Goal: Task Accomplishment & Management: Use online tool/utility

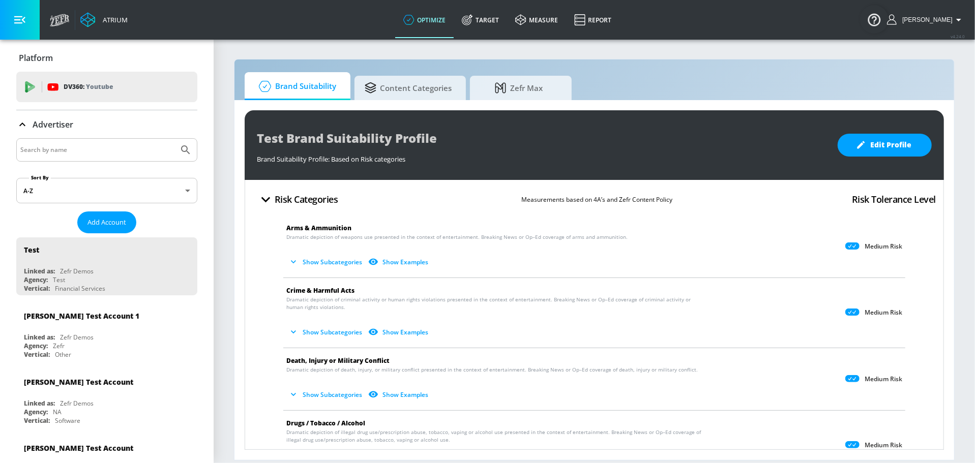
click at [63, 150] on input "Search by name" at bounding box center [97, 149] width 154 height 13
type input "cbs"
click at [174, 139] on button "Submit Search" at bounding box center [185, 150] width 22 height 22
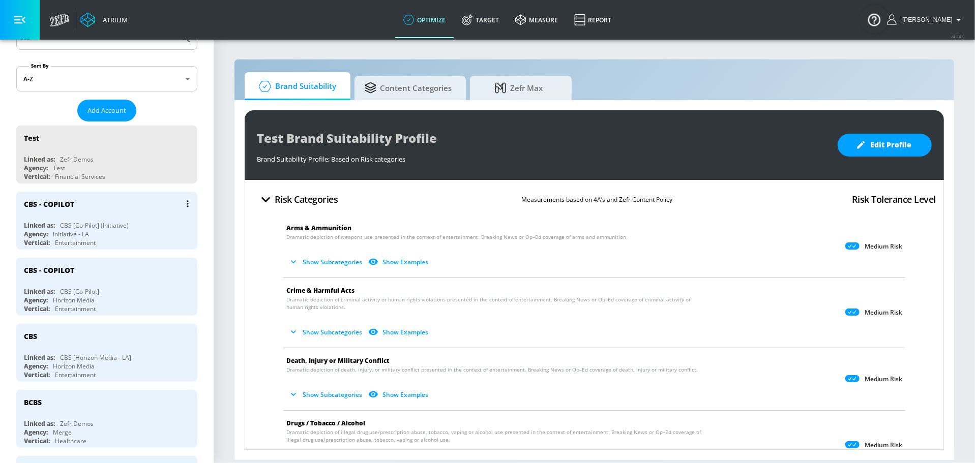
scroll to position [115, 0]
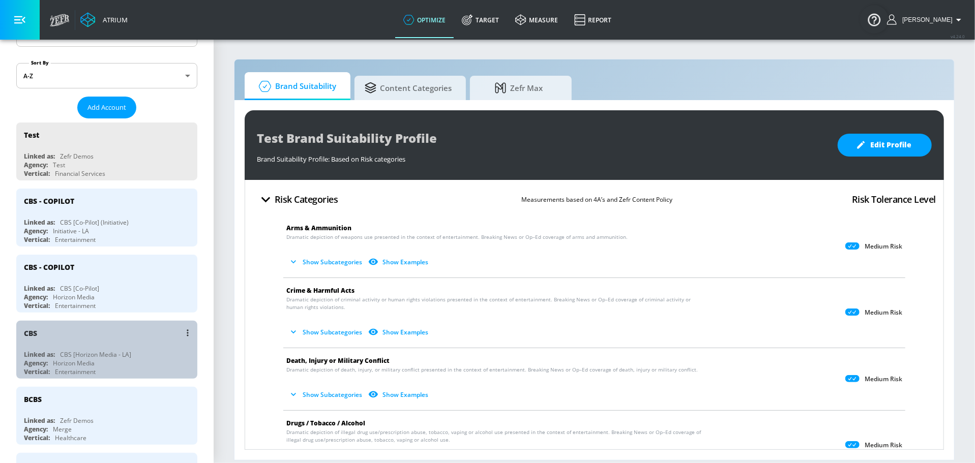
click at [119, 339] on div "CBS" at bounding box center [109, 333] width 171 height 24
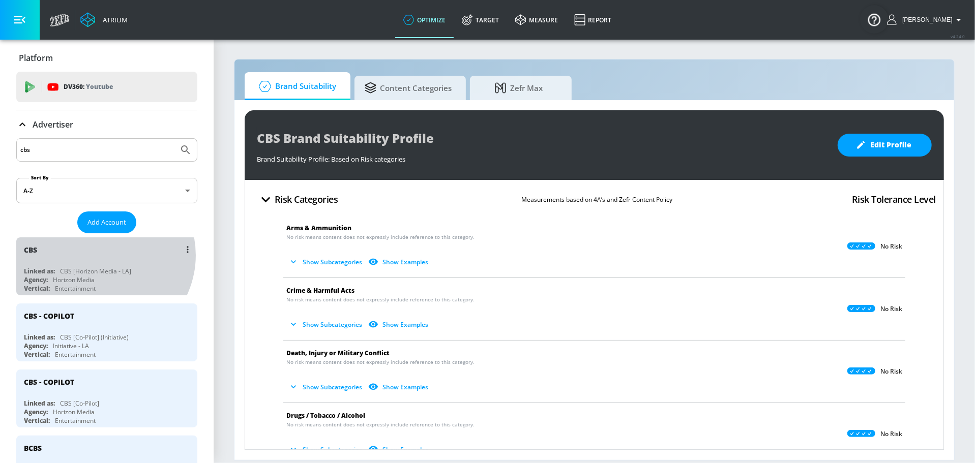
click at [100, 255] on div "CBS" at bounding box center [109, 249] width 171 height 24
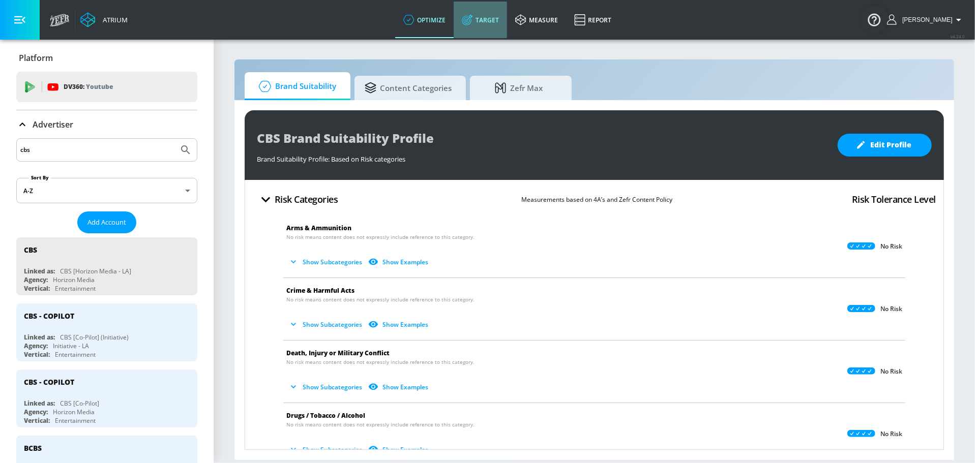
click at [503, 15] on link "Target" at bounding box center [480, 20] width 53 height 37
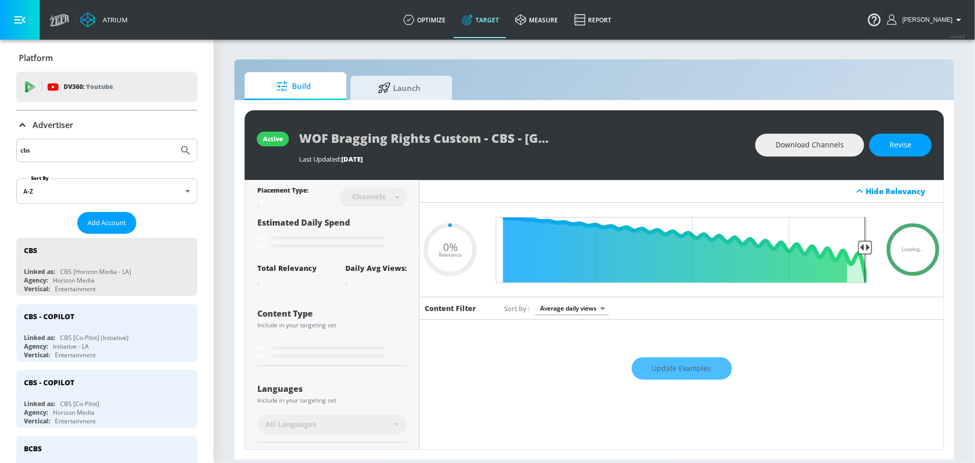
type input "0.05"
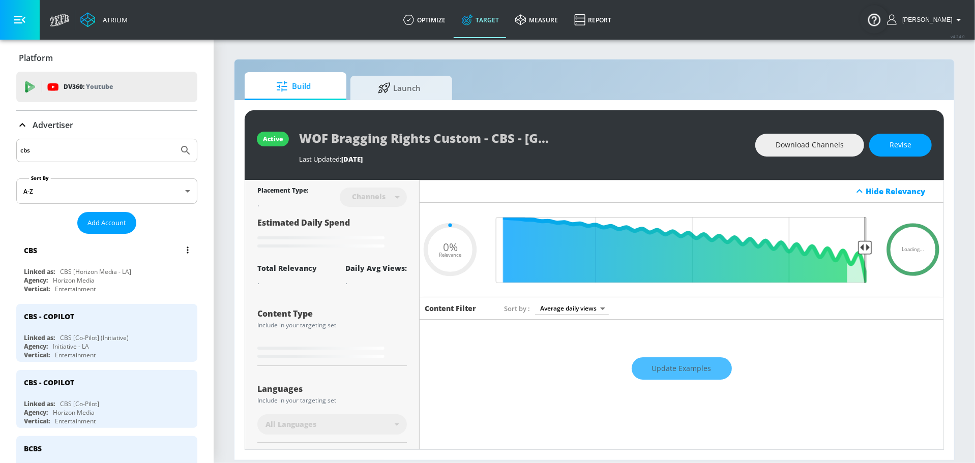
click at [92, 257] on div "CBS" at bounding box center [109, 250] width 171 height 24
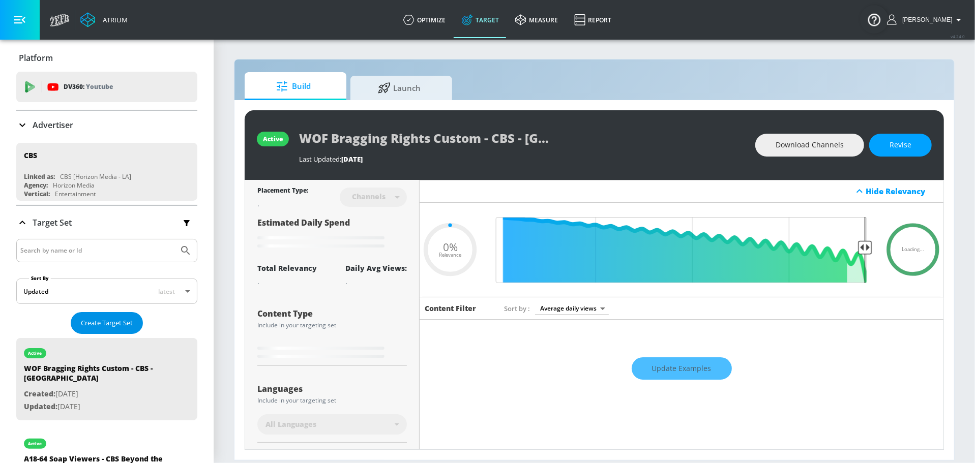
click at [114, 326] on span "Create Target Set" at bounding box center [107, 323] width 52 height 12
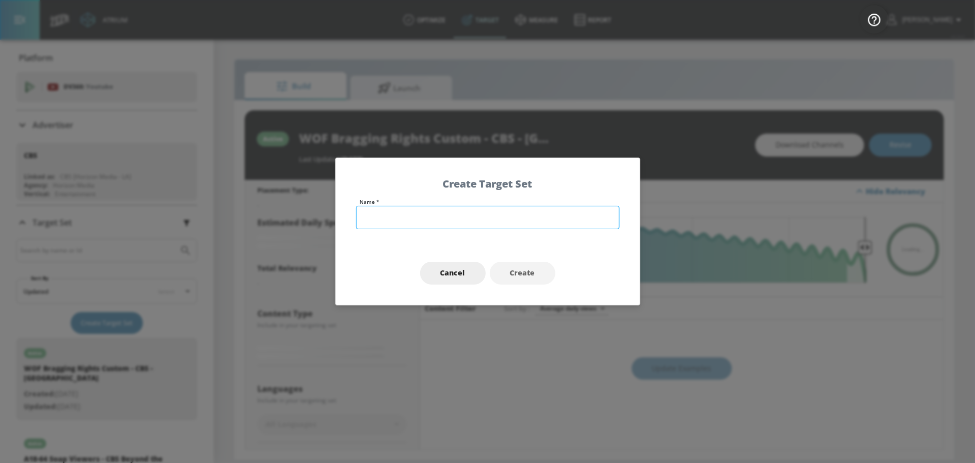
click at [422, 220] on input "text" at bounding box center [487, 217] width 263 height 23
paste input "A25-54 Fans of Talent, Reality Competition, Country Music - CBS - The Road S1 -…"
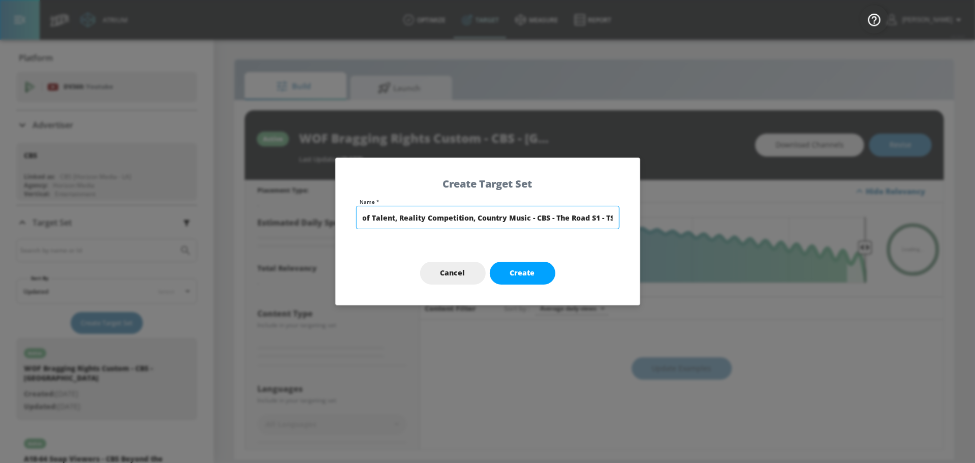
drag, startPoint x: 607, startPoint y: 219, endPoint x: 637, endPoint y: 218, distance: 30.0
click at [637, 218] on div "Name * A25-54 Fans of Talent, Reality Competition, Country Music - CBS - The Ro…" at bounding box center [488, 220] width 304 height 42
type input "A25-54 Fans of Talent, Reality Competition, Country Music - CBS - The Road S1 -…"
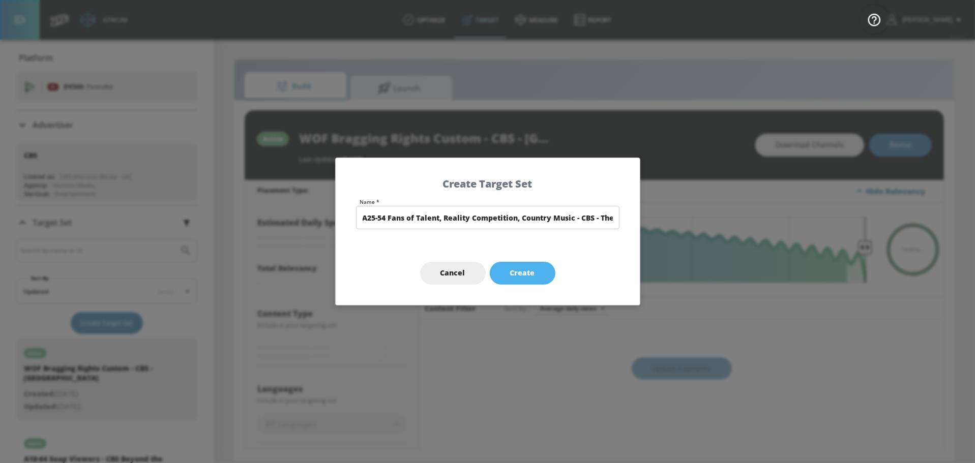
click at [531, 273] on span "Create" at bounding box center [522, 273] width 25 height 13
type input "A25-54 Fans of Talent, Reality Competition, Country Music - CBS - The Road S1 -…"
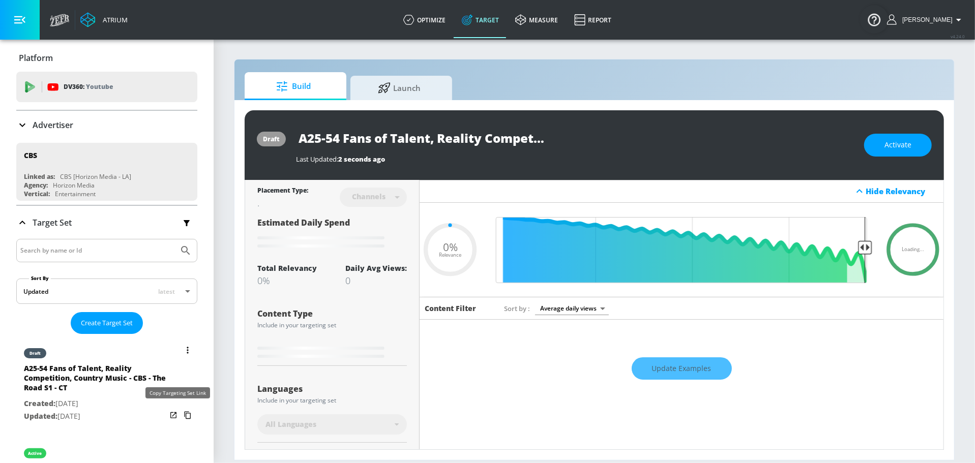
click at [180, 414] on icon "list of Target Set" at bounding box center [188, 415] width 16 height 16
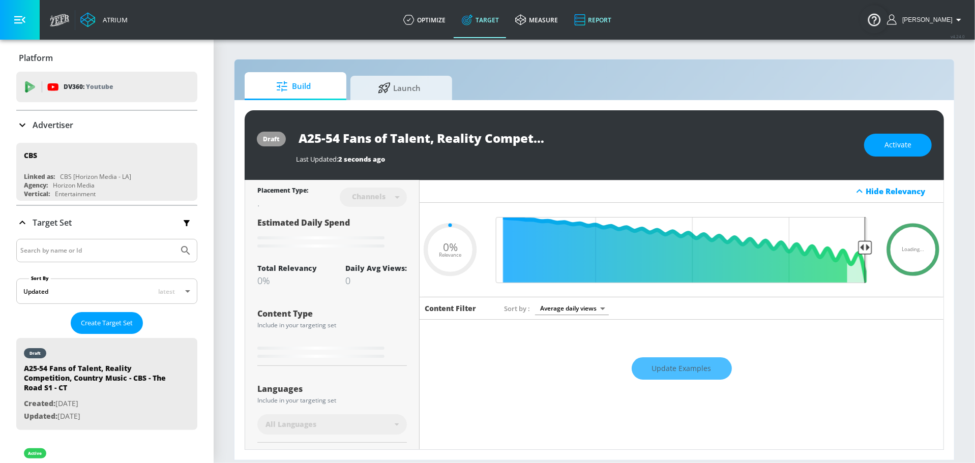
type input "0.6"
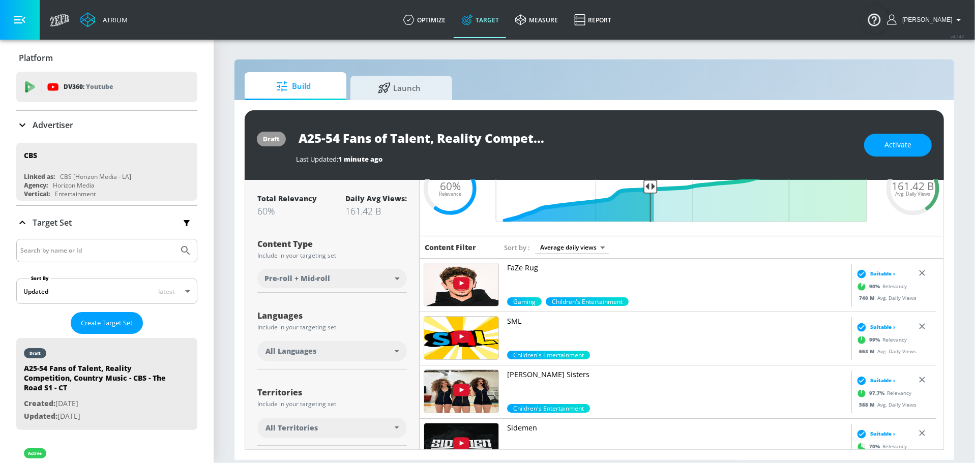
scroll to position [132, 0]
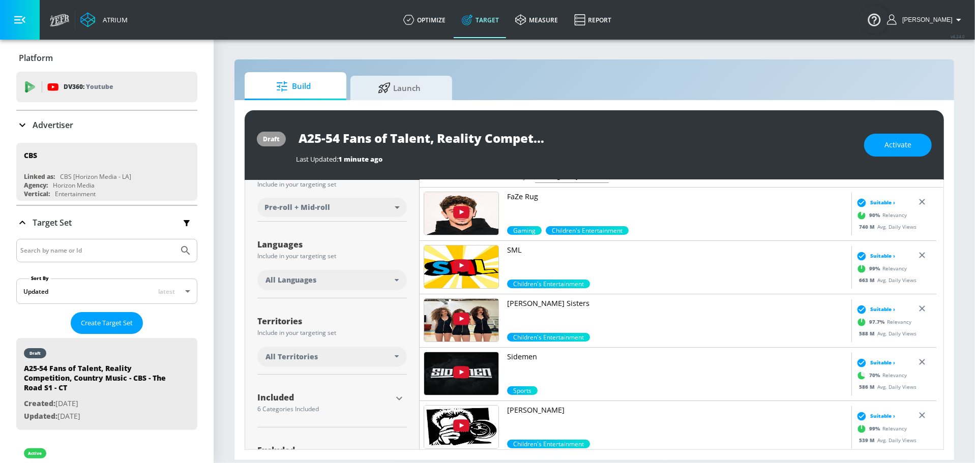
click at [320, 289] on div "All Languages" at bounding box center [332, 280] width 150 height 20
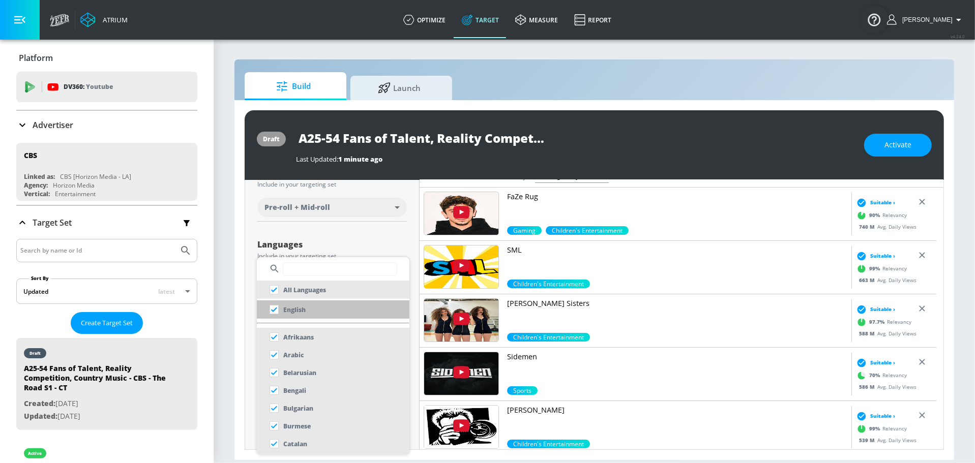
click at [300, 308] on p "English" at bounding box center [294, 310] width 22 height 11
checkbox input "false"
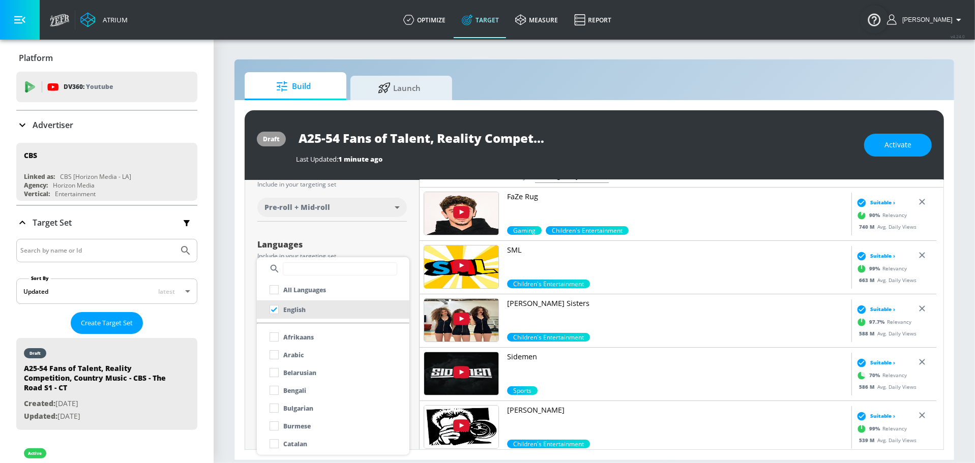
click at [388, 237] on div at bounding box center [487, 231] width 975 height 463
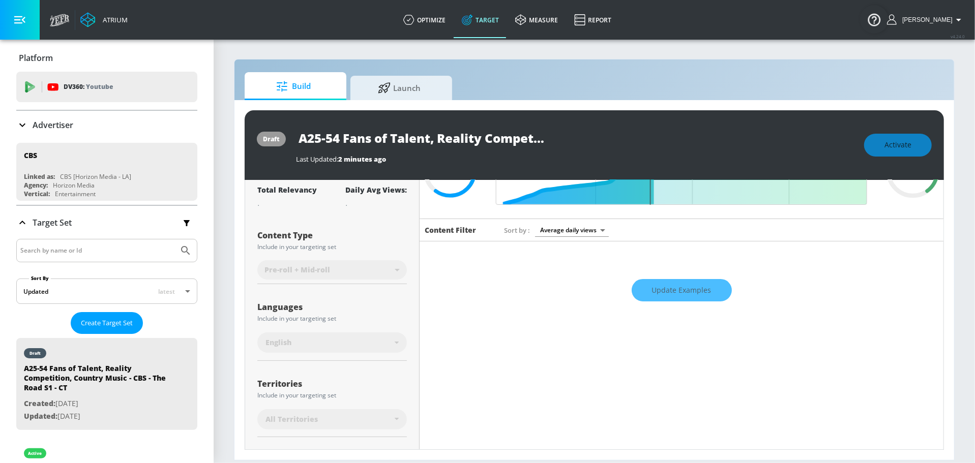
scroll to position [179, 0]
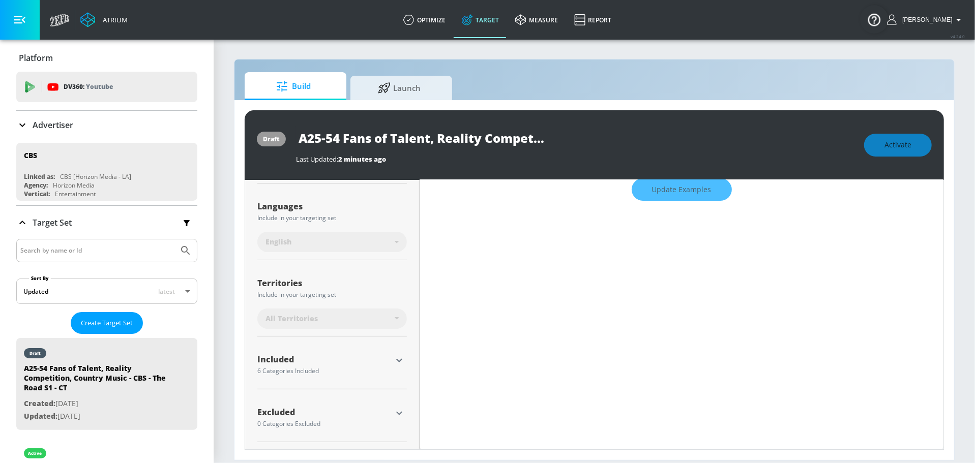
click at [366, 299] on div "Territories Include in your targeting set" at bounding box center [332, 289] width 150 height 24
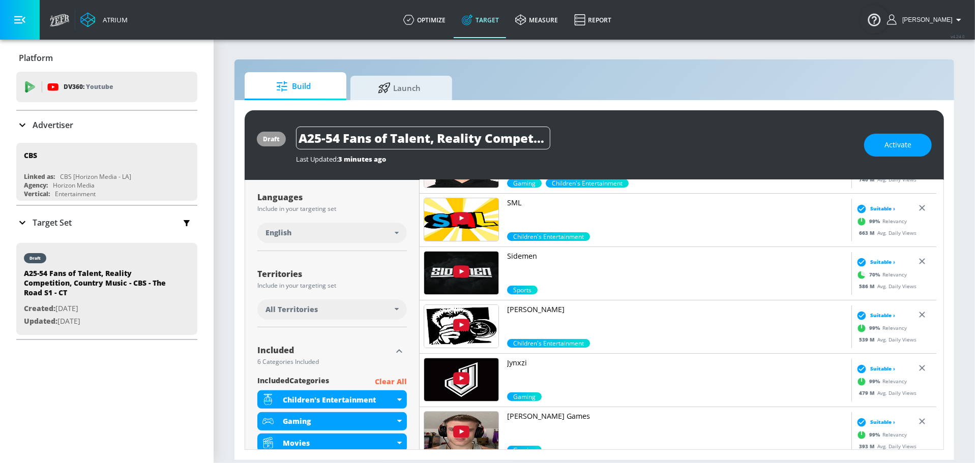
scroll to position [183, 0]
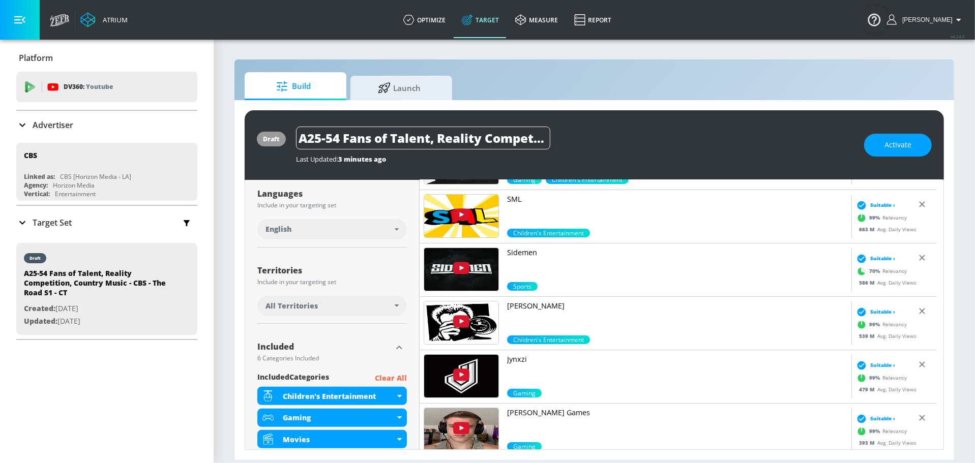
click at [385, 310] on div "All Territories" at bounding box center [329, 306] width 129 height 10
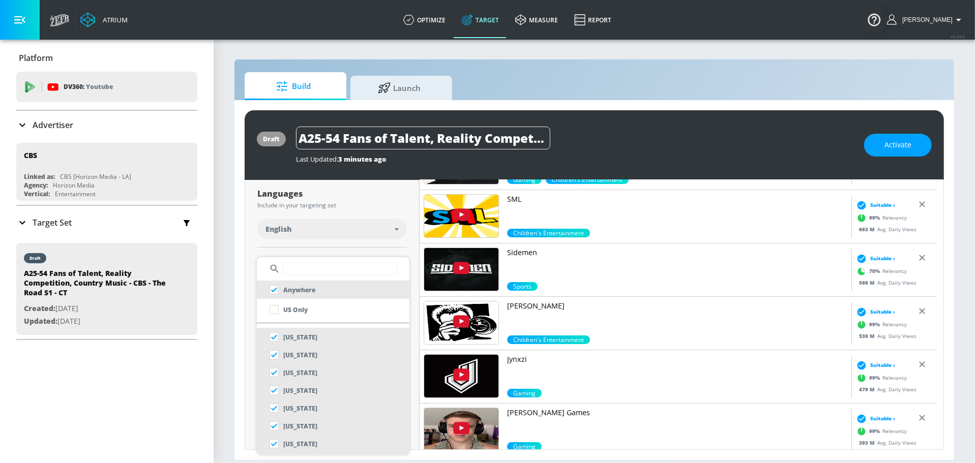
click at [349, 320] on ul "Anywhere US Only Alabama Alaska Arizona Arkansas California Colorado Connecticu…" at bounding box center [333, 356] width 153 height 198
click at [343, 314] on li "US Only" at bounding box center [333, 310] width 153 height 18
checkbox input "false"
checkbox input "true"
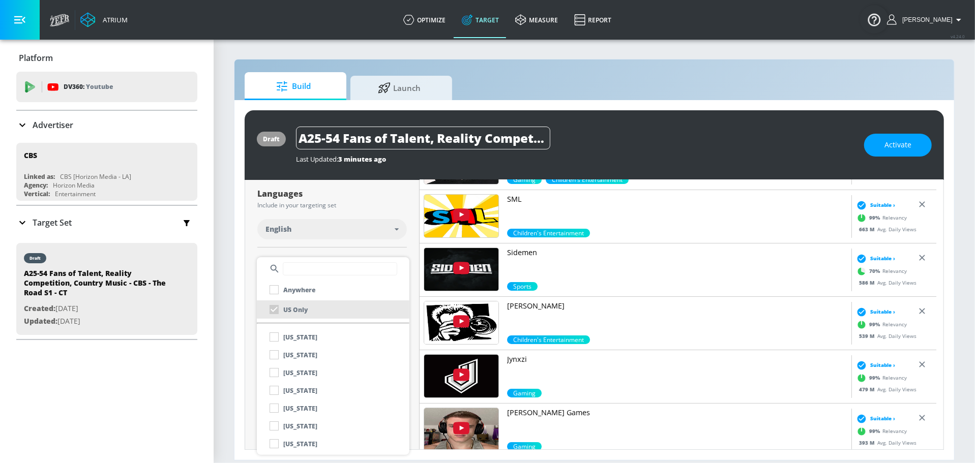
click at [401, 247] on div at bounding box center [487, 231] width 975 height 463
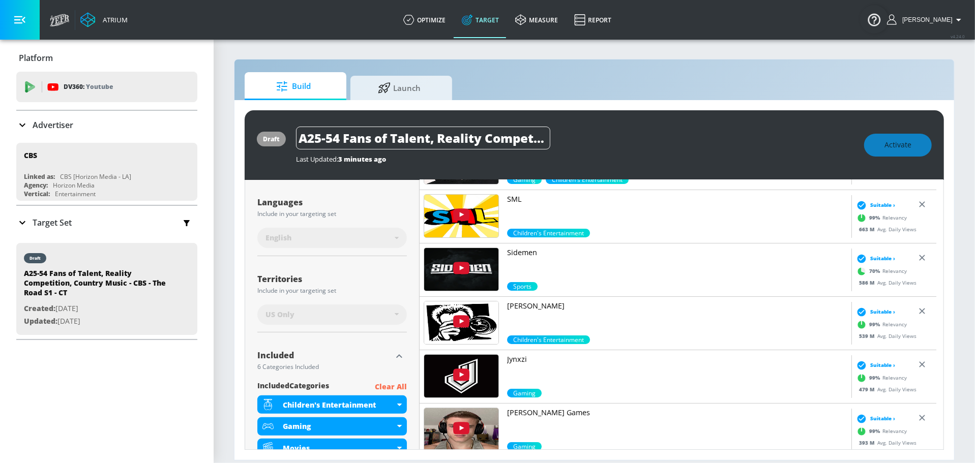
scroll to position [191, 0]
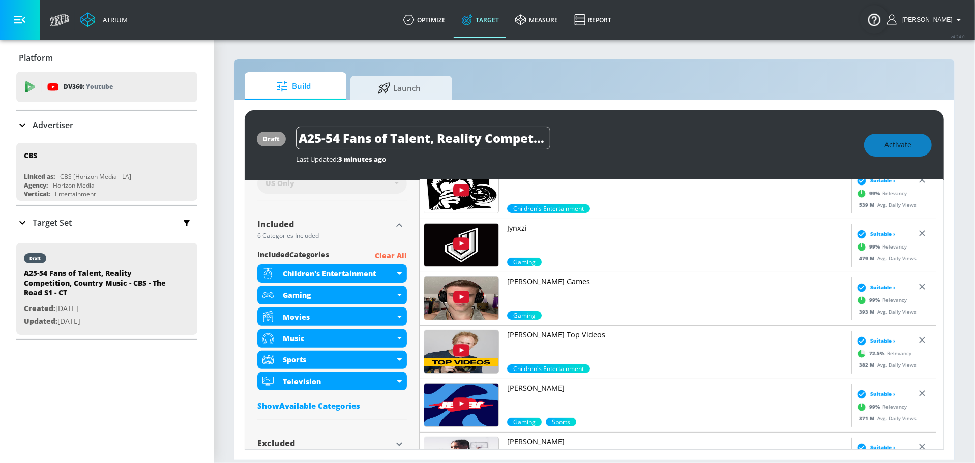
click at [383, 255] on p "Clear All" at bounding box center [391, 256] width 32 height 13
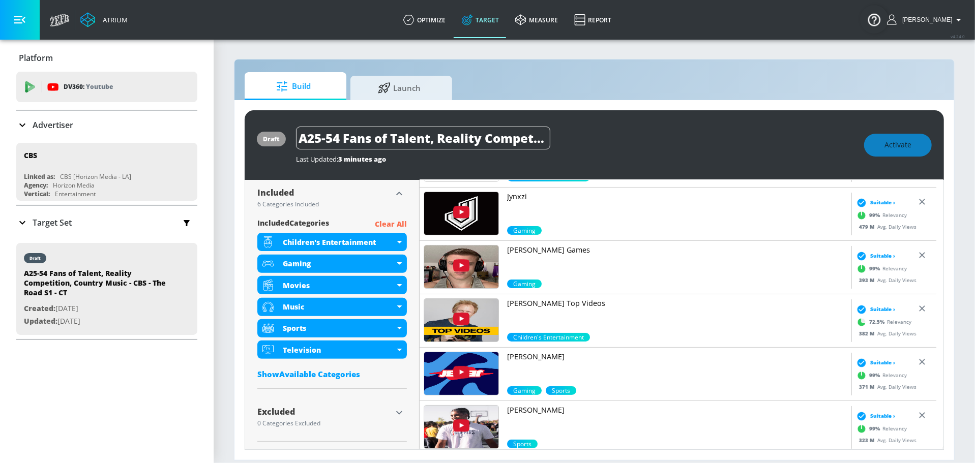
click at [388, 223] on p "Clear All" at bounding box center [391, 224] width 32 height 13
click at [398, 222] on p "Clear All" at bounding box center [391, 224] width 32 height 13
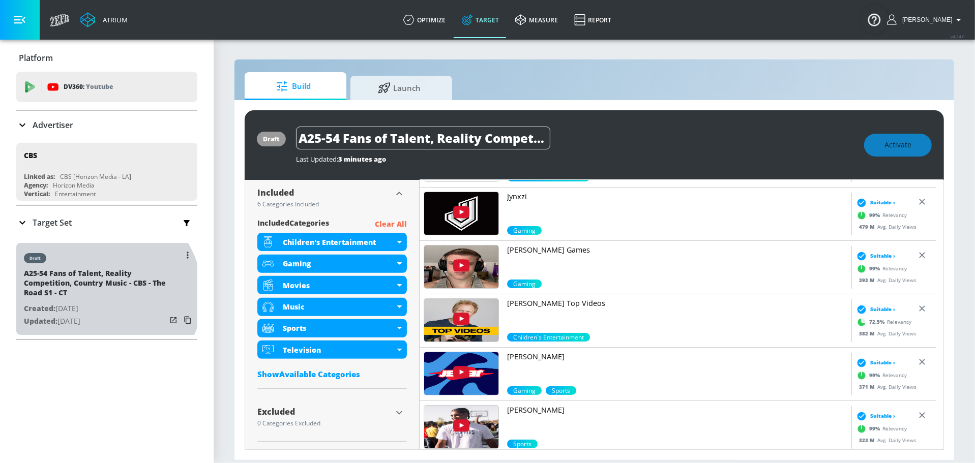
drag, startPoint x: 99, startPoint y: 293, endPoint x: 108, endPoint y: 256, distance: 38.2
click at [29, 280] on div "A25-54 Fans of Talent, Reality Competition, Country Music - CBS - The Road S1 -…" at bounding box center [95, 286] width 142 height 34
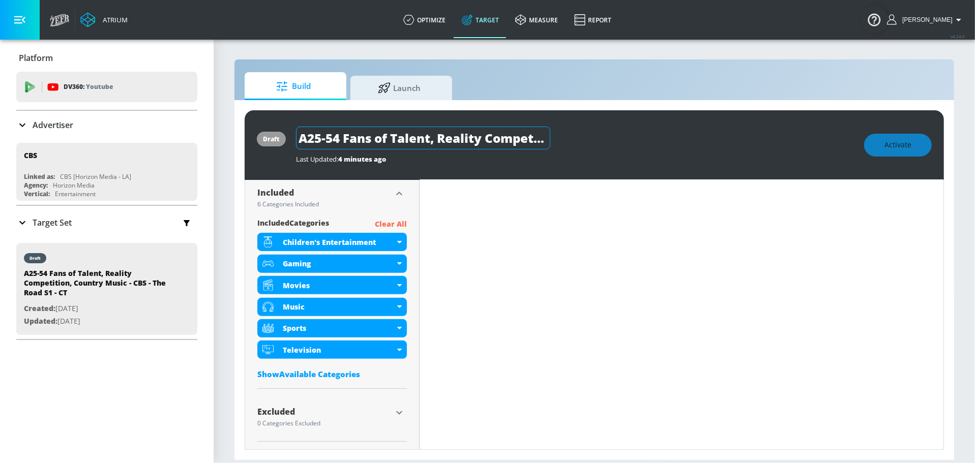
click at [369, 140] on input "A25-54 Fans of Talent, Reality Competition, Country Music - CBS - The Road S1 -…" at bounding box center [423, 138] width 254 height 23
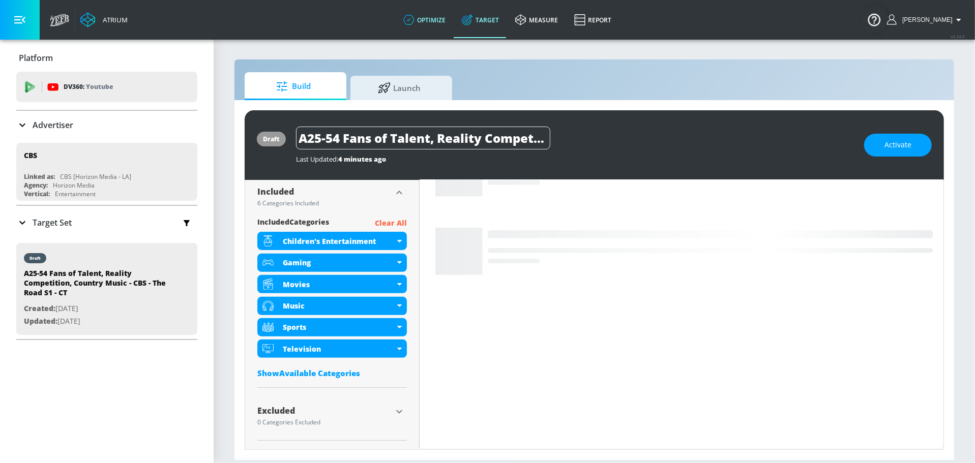
scroll to position [337, 0]
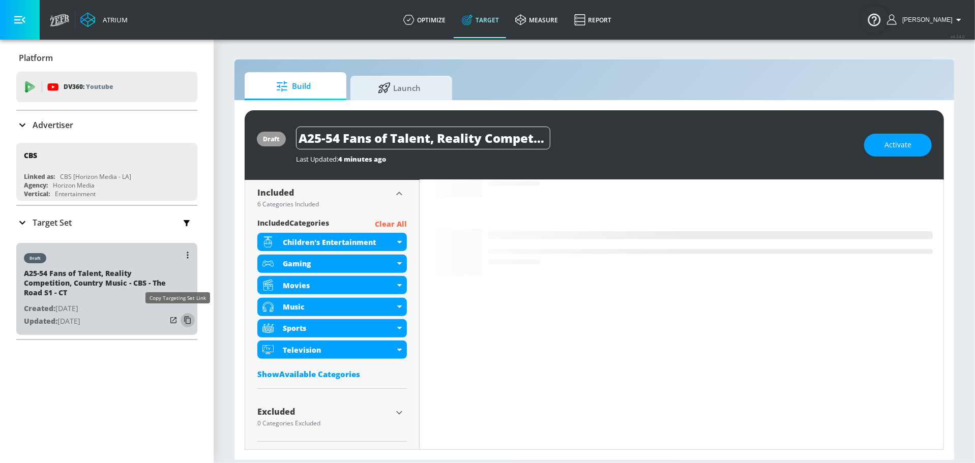
click at [180, 319] on icon "button" at bounding box center [188, 320] width 16 height 16
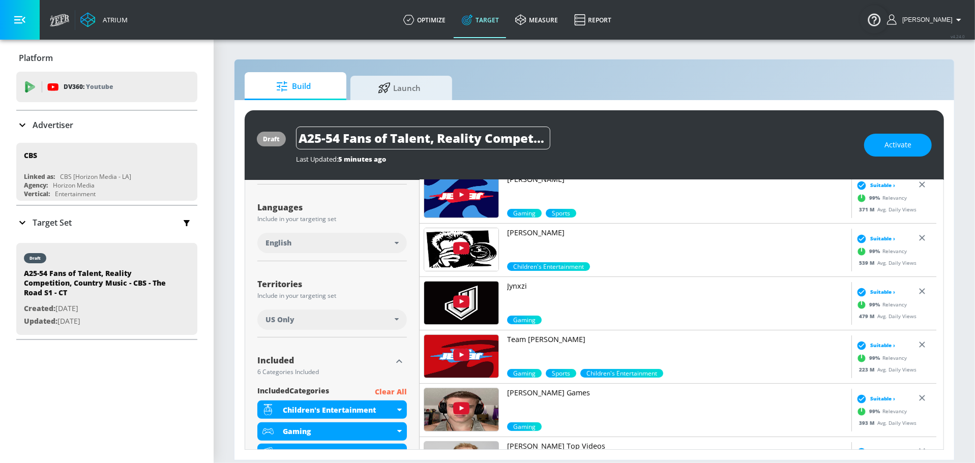
scroll to position [139, 0]
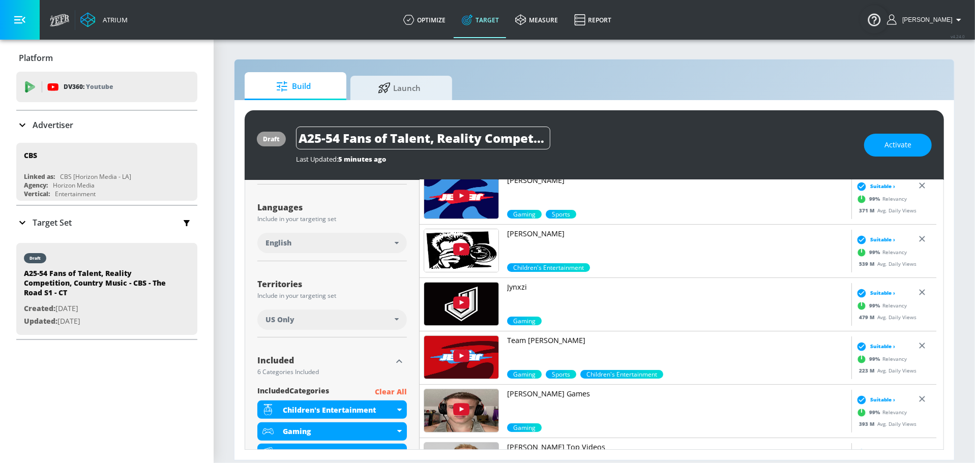
click at [390, 395] on p "Clear All" at bounding box center [391, 392] width 32 height 13
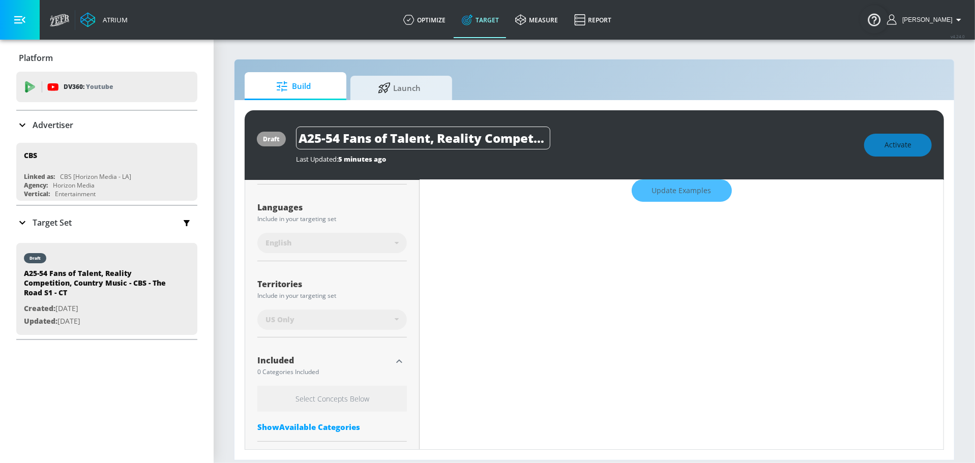
scroll to position [230, 0]
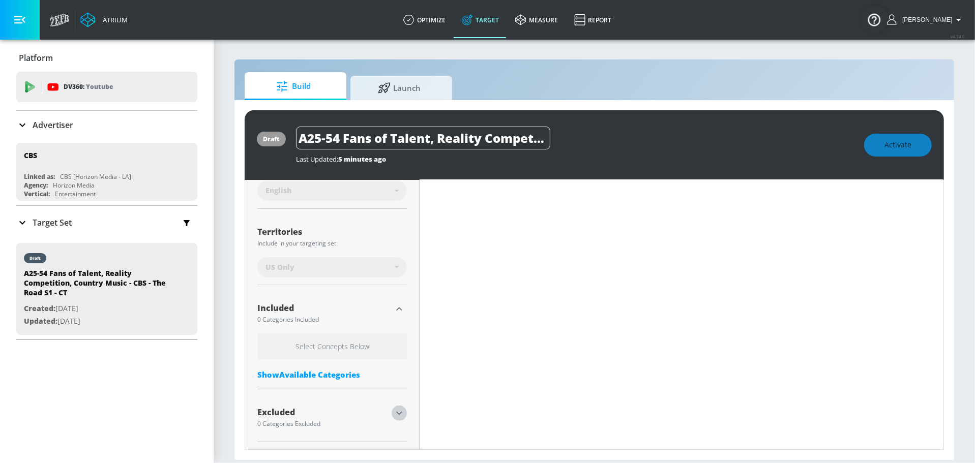
click at [393, 406] on button "button" at bounding box center [399, 413] width 15 height 15
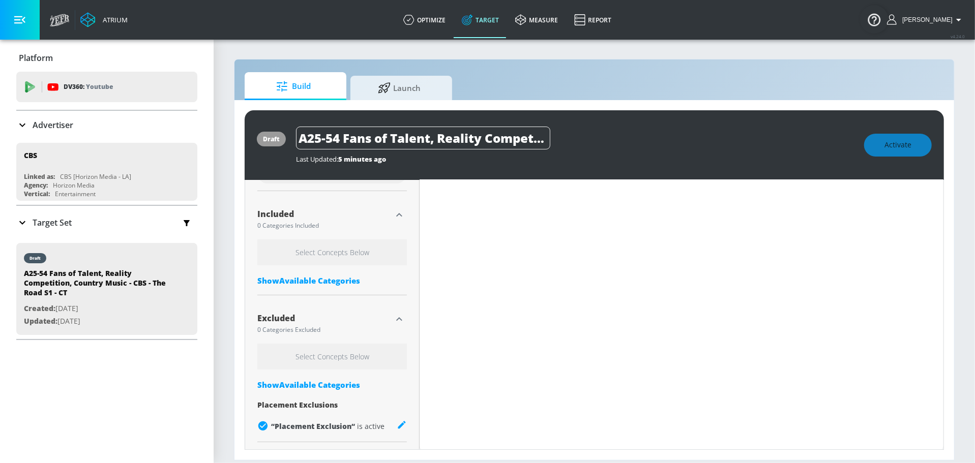
click at [350, 380] on div "Show Available Categories" at bounding box center [332, 385] width 150 height 10
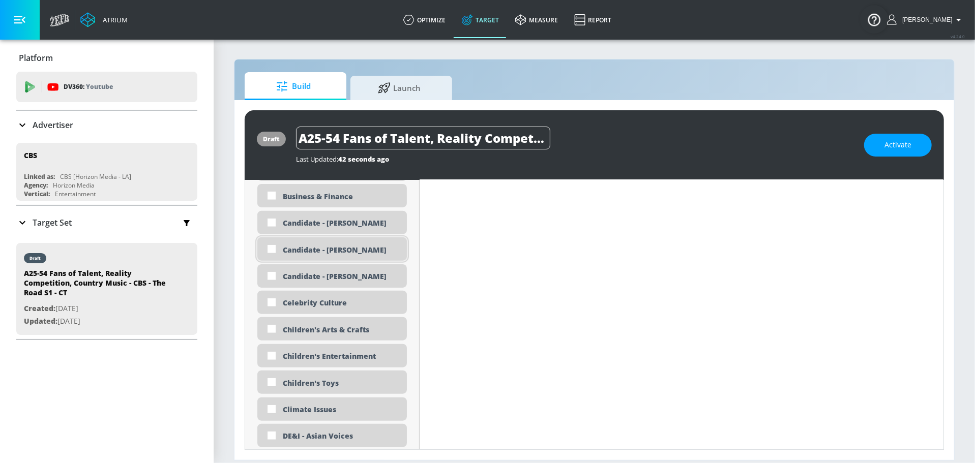
scroll to position [939, 0]
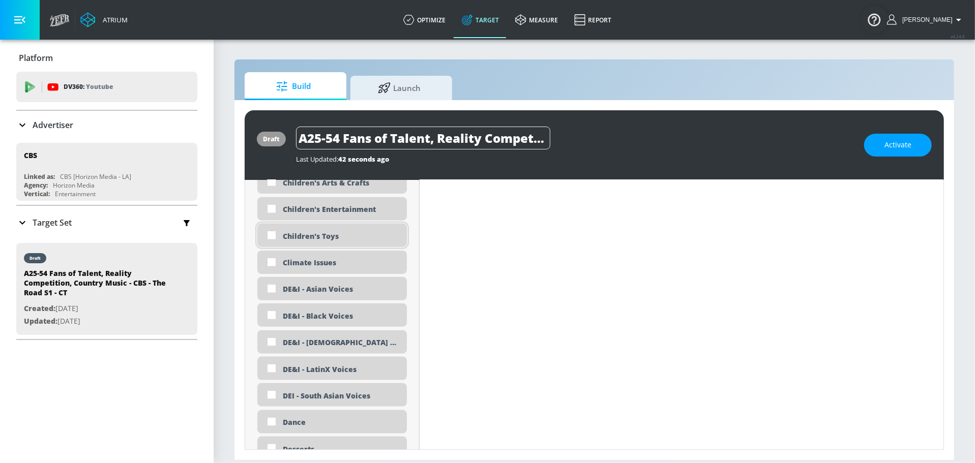
click at [338, 235] on div "Children's Toys" at bounding box center [341, 236] width 116 height 10
checkbox input "true"
click at [333, 205] on div "Children's Entertainment" at bounding box center [341, 209] width 116 height 10
checkbox input "true"
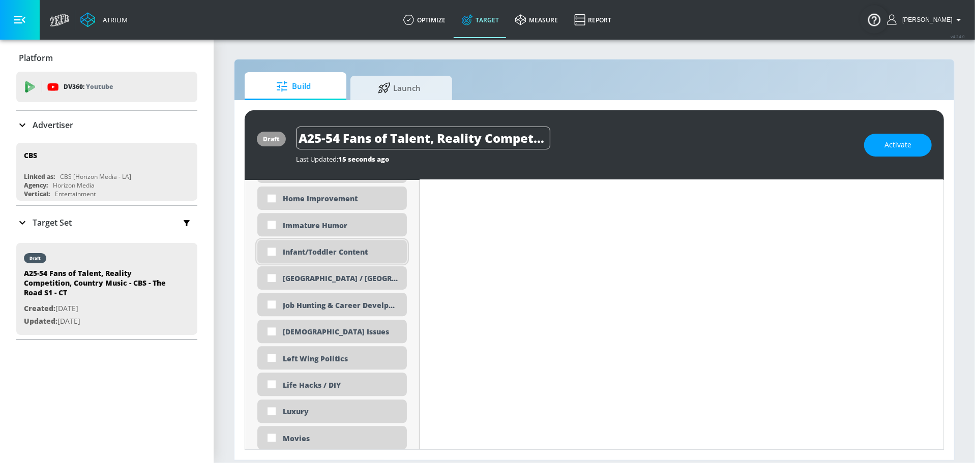
scroll to position [1796, 0]
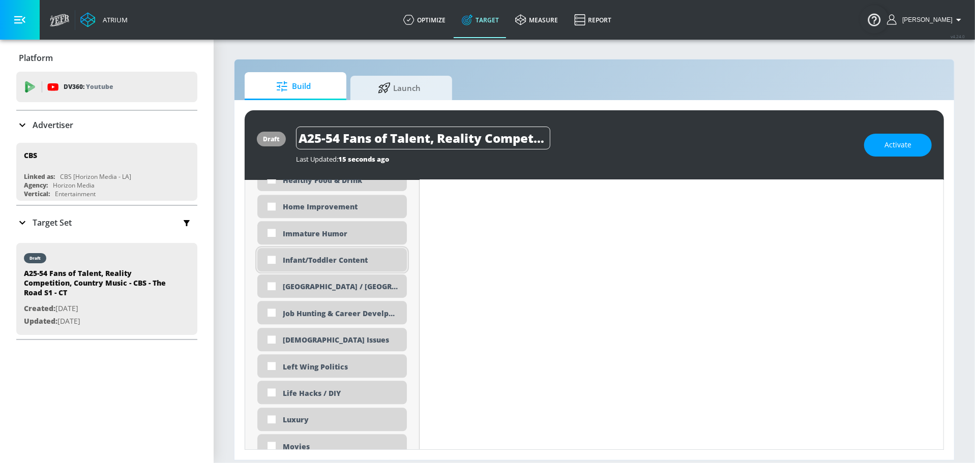
click at [307, 259] on div "Infant/Toddler Content" at bounding box center [341, 260] width 116 height 10
checkbox input "true"
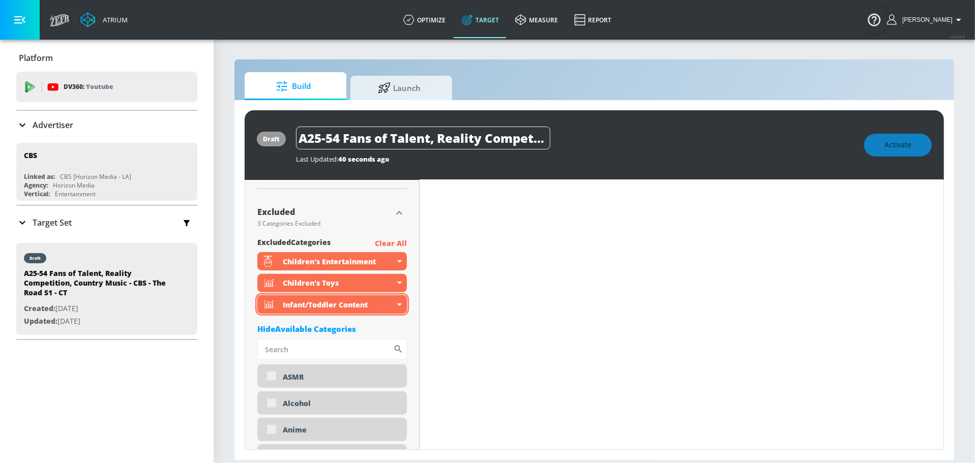
scroll to position [415, 0]
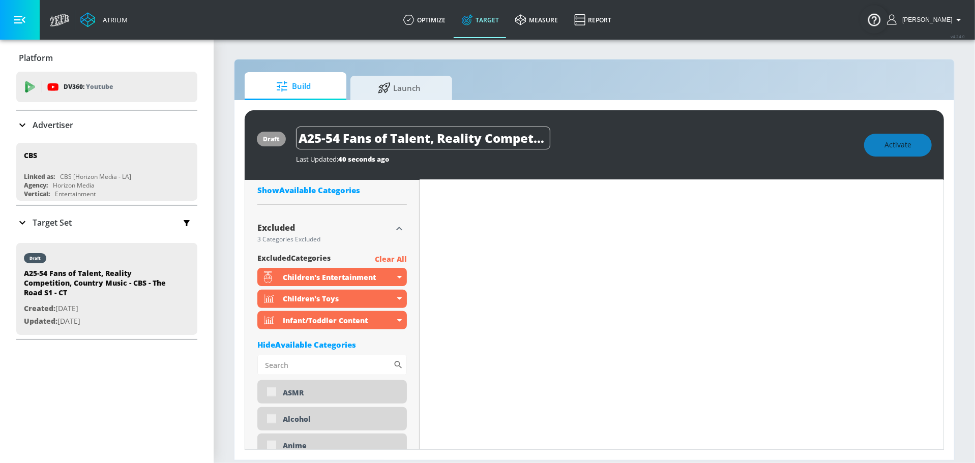
click at [399, 227] on icon "button" at bounding box center [399, 229] width 12 height 12
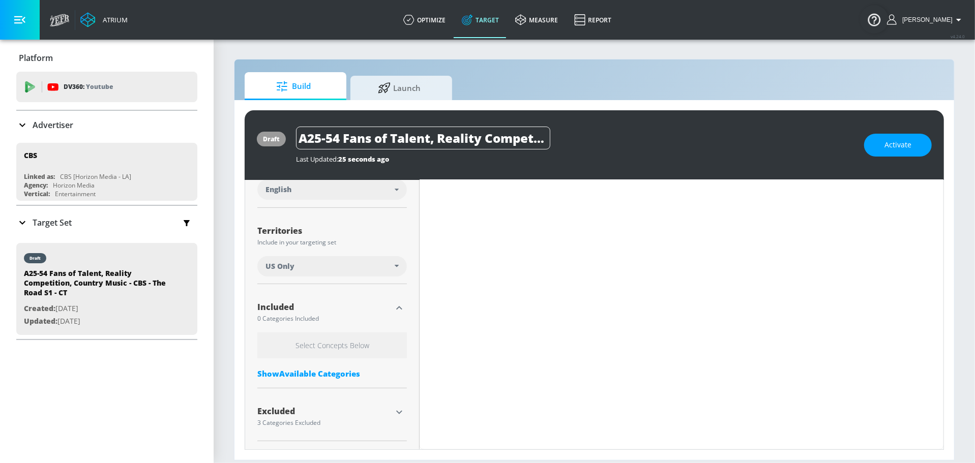
scroll to position [222, 0]
click at [329, 375] on div "Show Available Categories" at bounding box center [332, 375] width 150 height 10
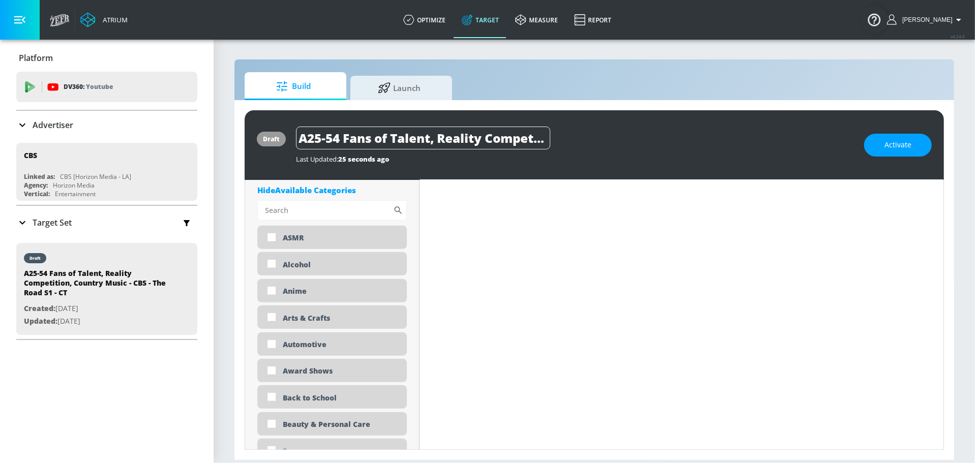
scroll to position [407, 0]
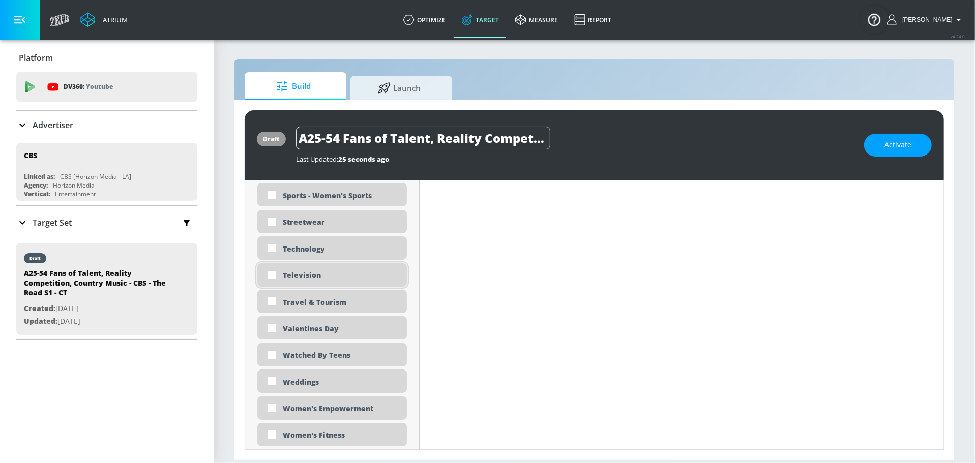
click at [293, 275] on div "Television" at bounding box center [341, 276] width 116 height 10
checkbox input "true"
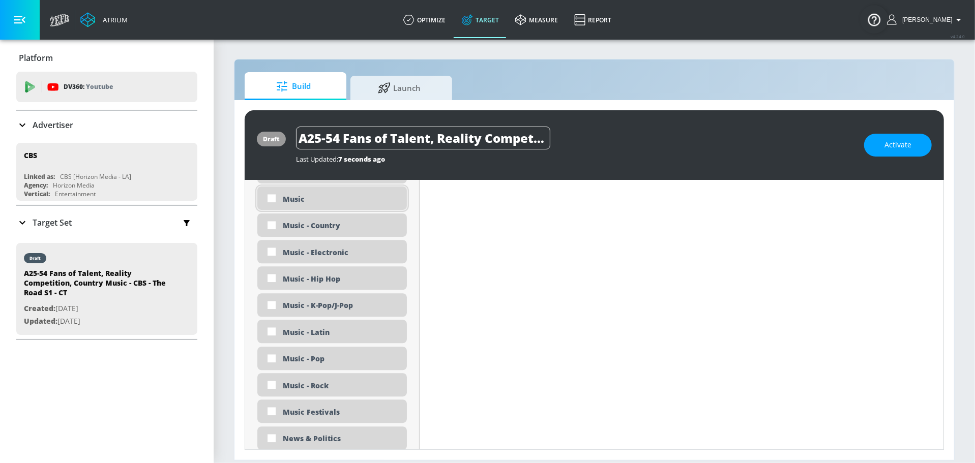
scroll to position [2070, 0]
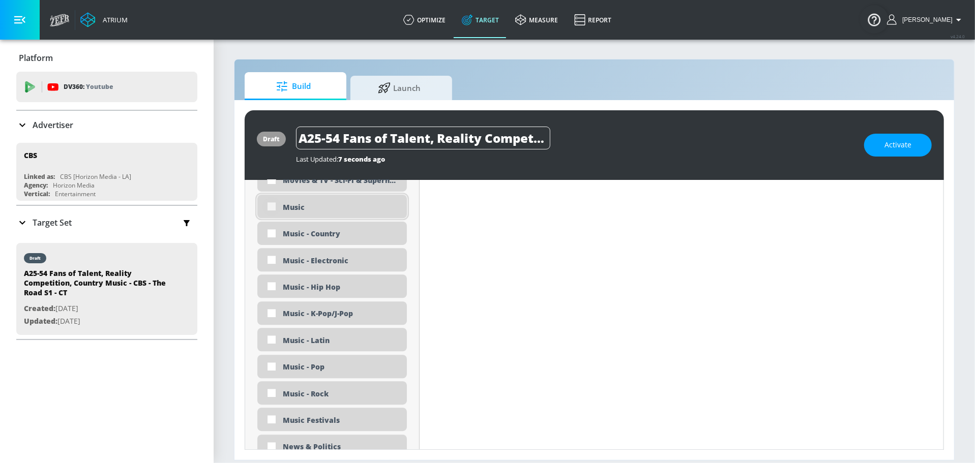
click at [269, 206] on input "checkbox" at bounding box center [271, 206] width 18 height 18
checkbox input "true"
click at [270, 233] on input "checkbox" at bounding box center [271, 233] width 18 height 18
checkbox input "true"
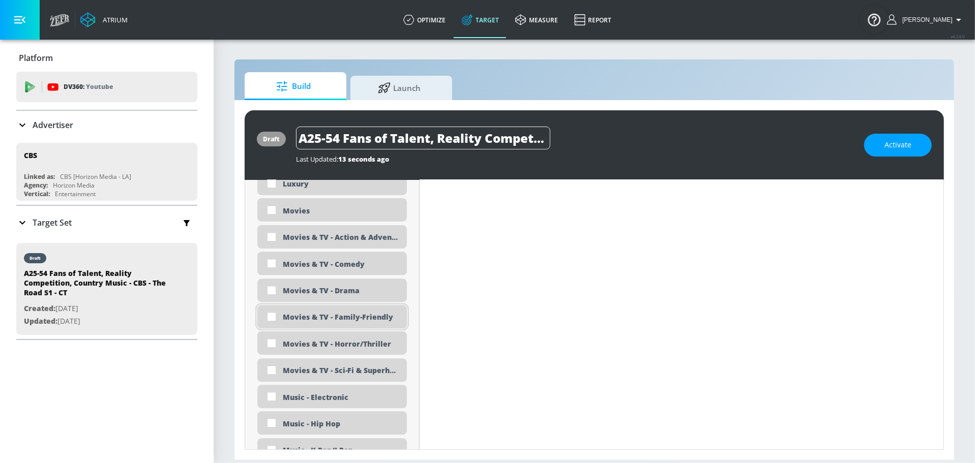
scroll to position [1914, 0]
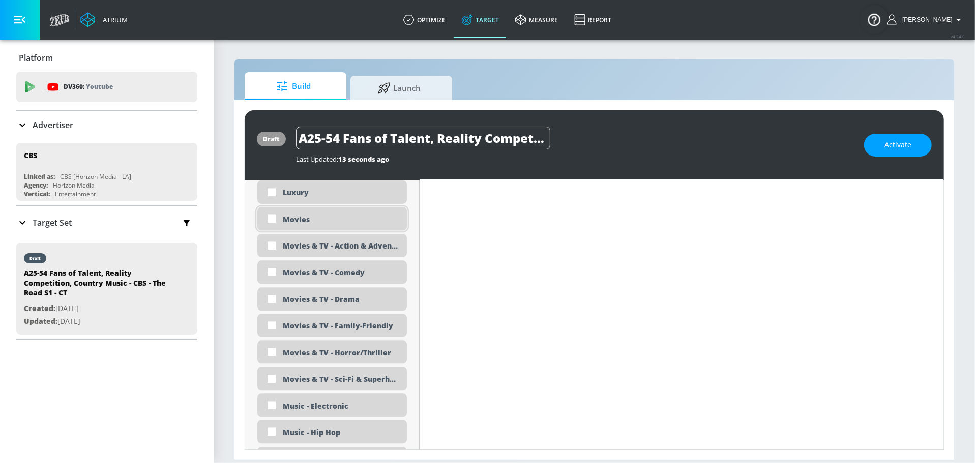
click at [308, 220] on div "Movies" at bounding box center [341, 220] width 116 height 10
checkbox input "true"
click at [348, 303] on div "Movies & TV - Drama" at bounding box center [341, 299] width 116 height 10
checkbox input "true"
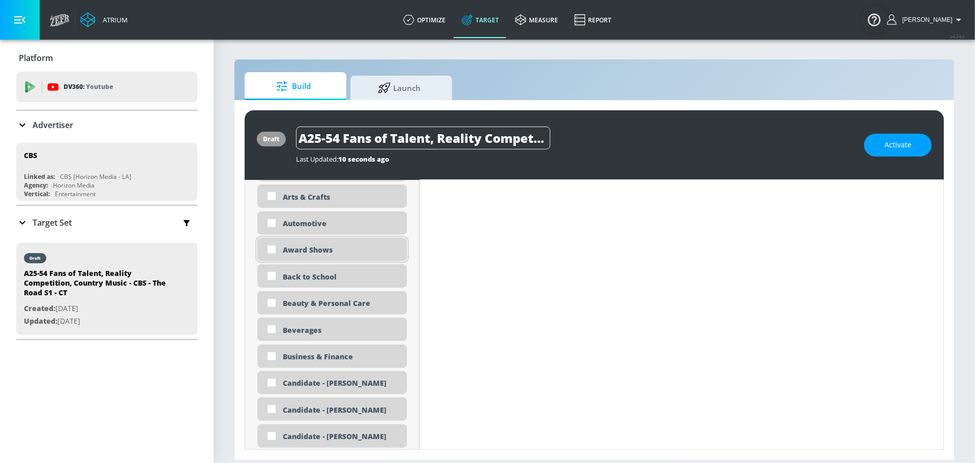
scroll to position [612, 0]
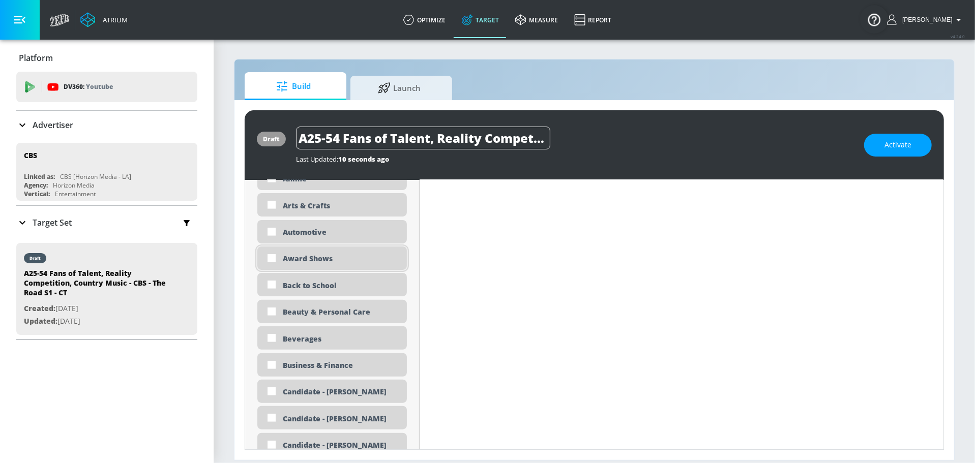
click at [354, 266] on div "Award Shows" at bounding box center [332, 258] width 150 height 23
checkbox input "true"
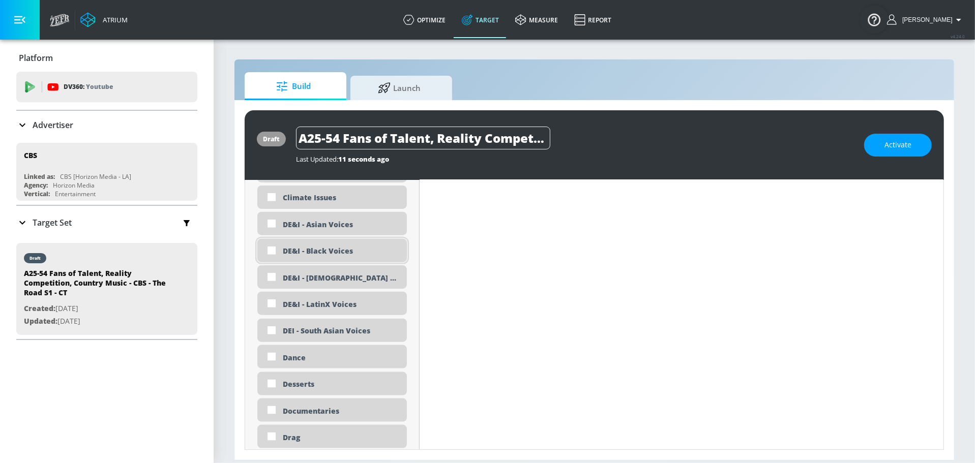
scroll to position [927, 0]
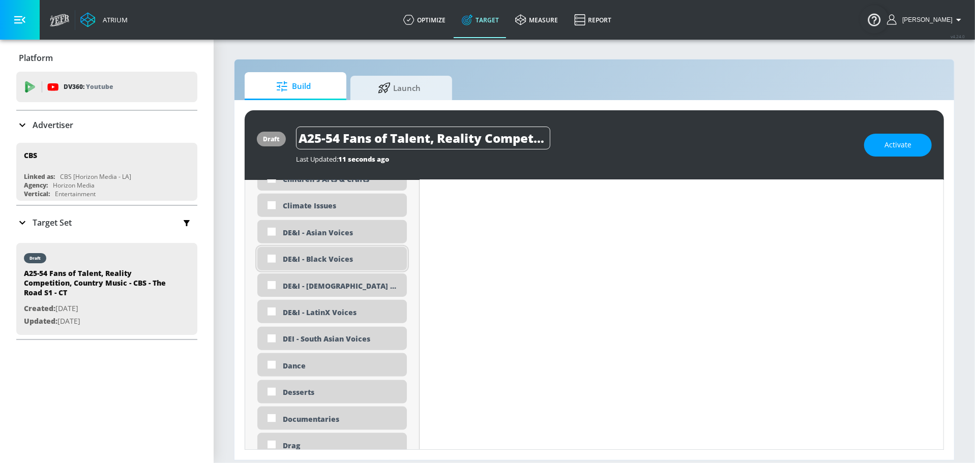
click at [343, 260] on div "DE&I - Black Voices" at bounding box center [341, 259] width 116 height 10
checkbox input "true"
click at [342, 305] on div "DE&I - LatinX Voices" at bounding box center [332, 311] width 150 height 23
checkbox input "true"
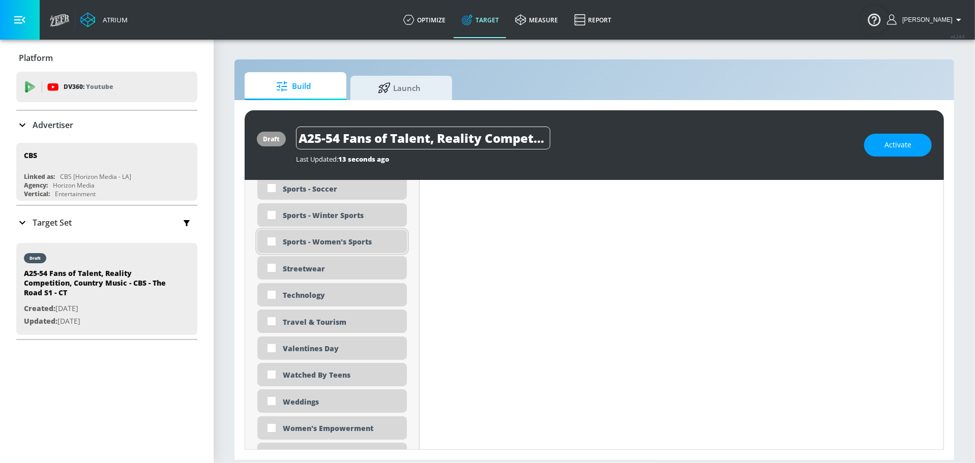
scroll to position [2923, 0]
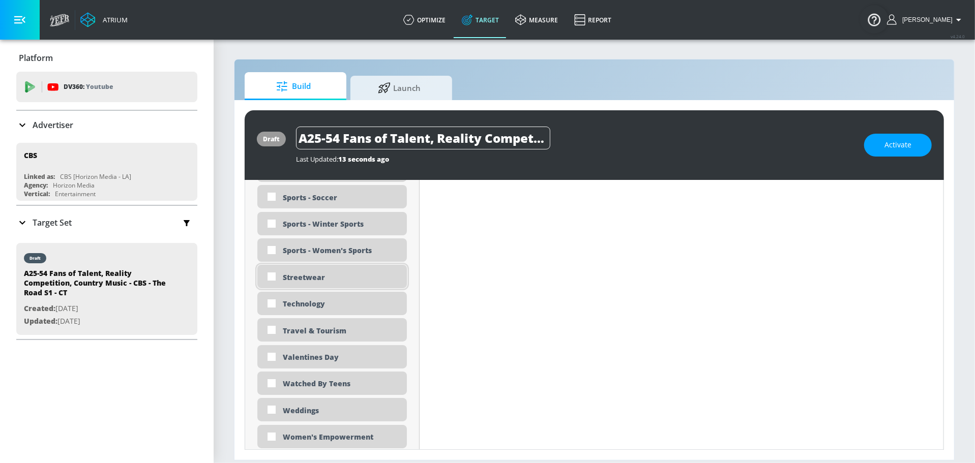
click at [286, 276] on div "Streetwear" at bounding box center [341, 278] width 116 height 10
checkbox input "true"
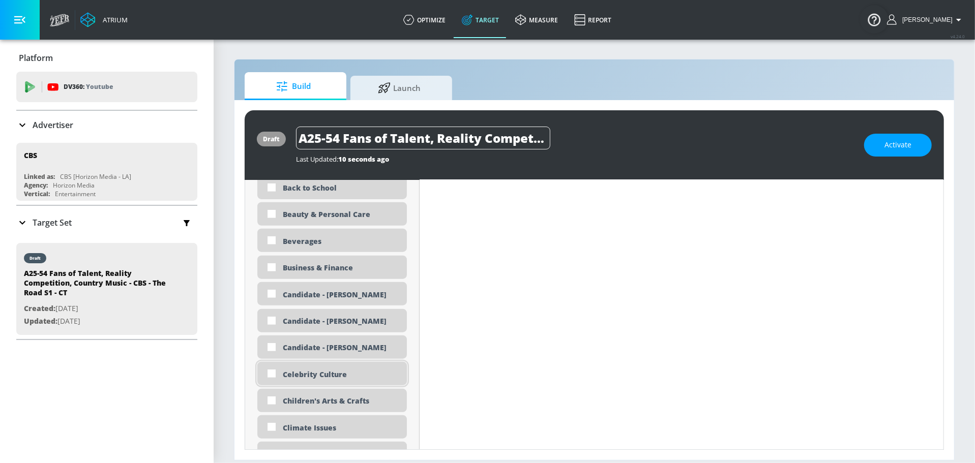
scroll to position [761, 0]
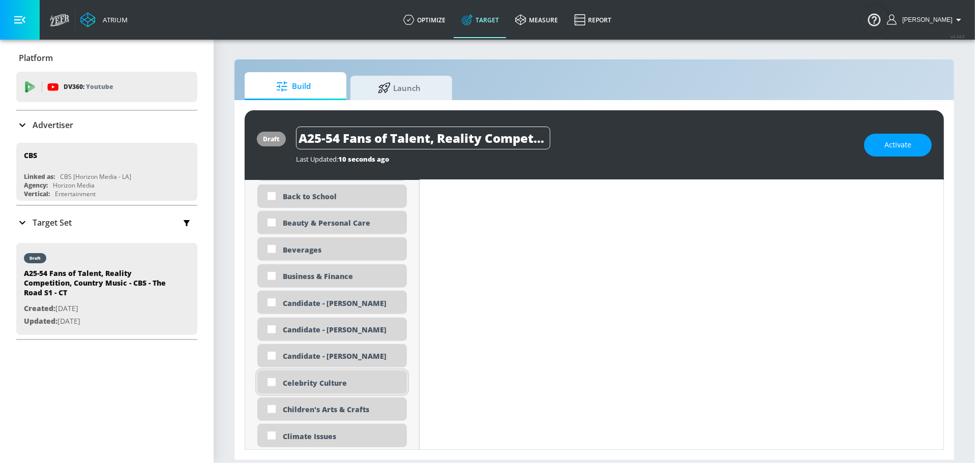
click at [315, 381] on div "Celebrity Culture" at bounding box center [341, 383] width 116 height 10
checkbox input "true"
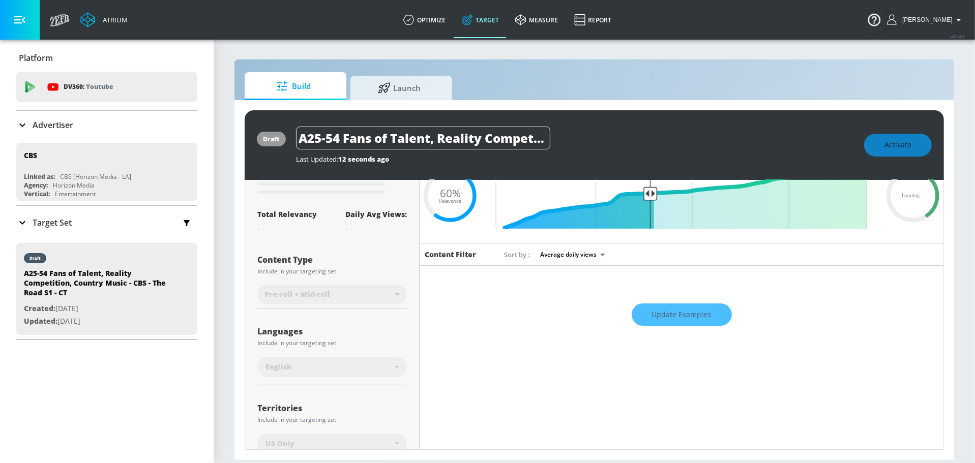
scroll to position [0, 0]
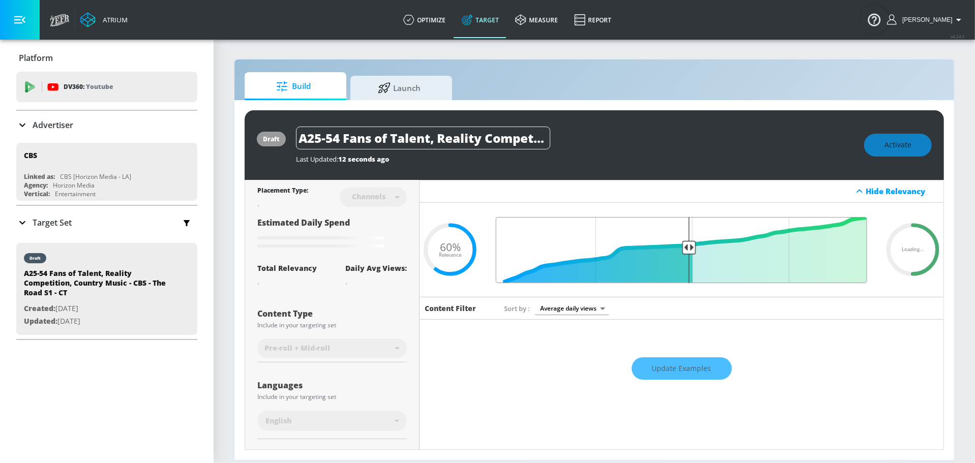
click at [683, 252] on input "Final Threshold" at bounding box center [681, 250] width 381 height 66
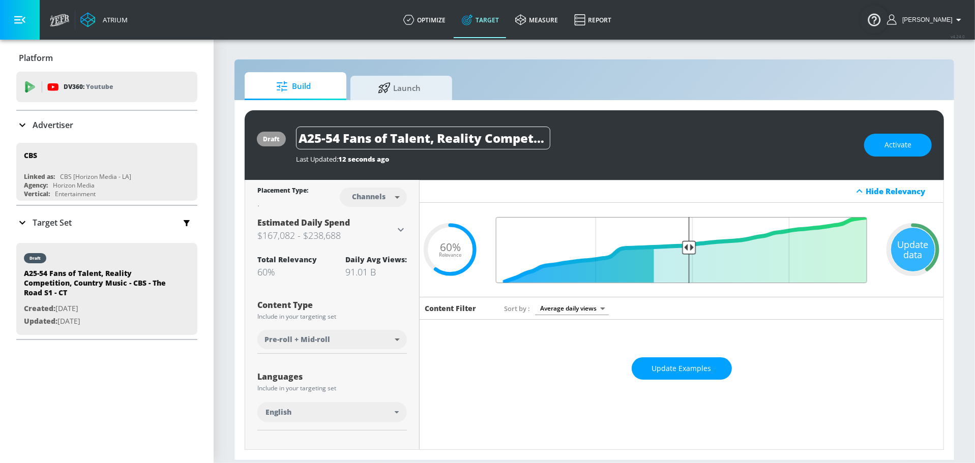
type input "0.5"
click at [681, 237] on input "Final Threshold" at bounding box center [681, 250] width 381 height 66
click at [904, 258] on div "Update data" at bounding box center [913, 250] width 44 height 44
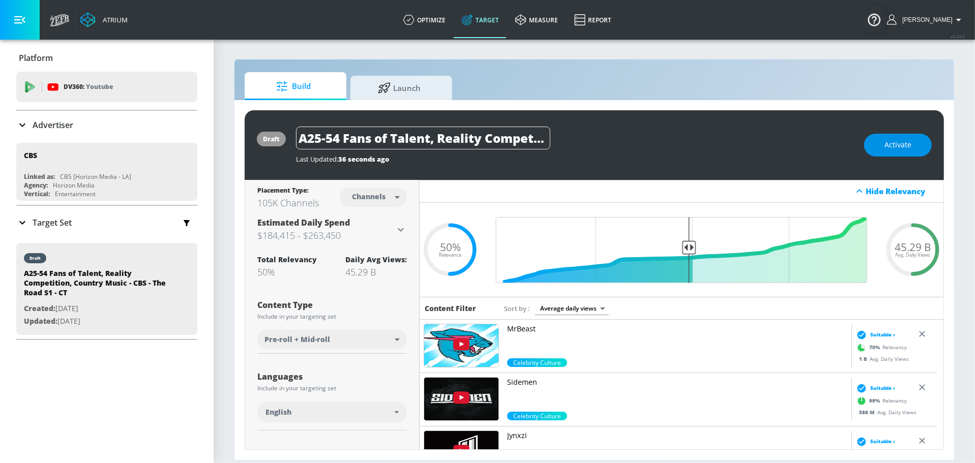
click at [907, 151] on span "Activate" at bounding box center [897, 145] width 27 height 13
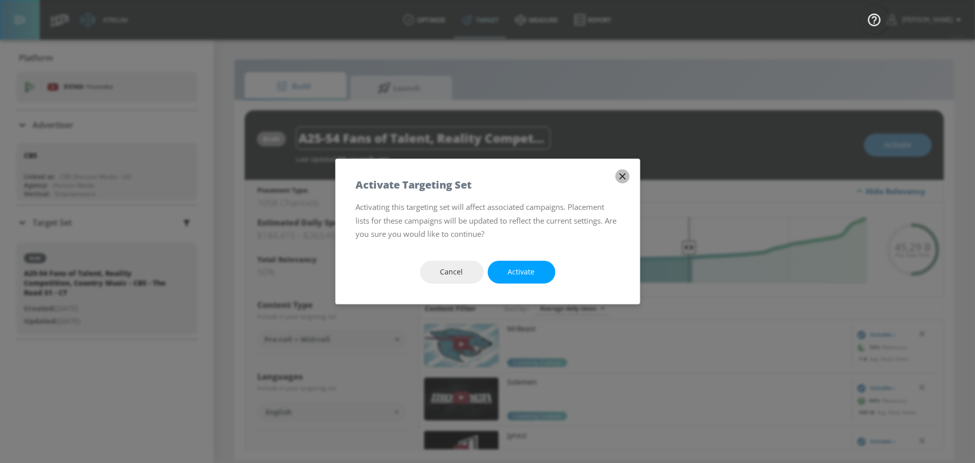
click at [626, 171] on icon "button" at bounding box center [622, 176] width 11 height 11
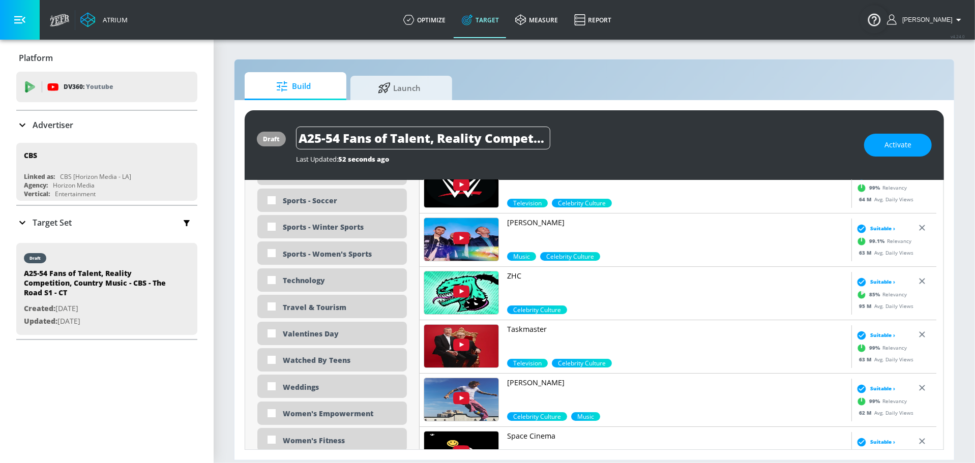
scroll to position [3007, 0]
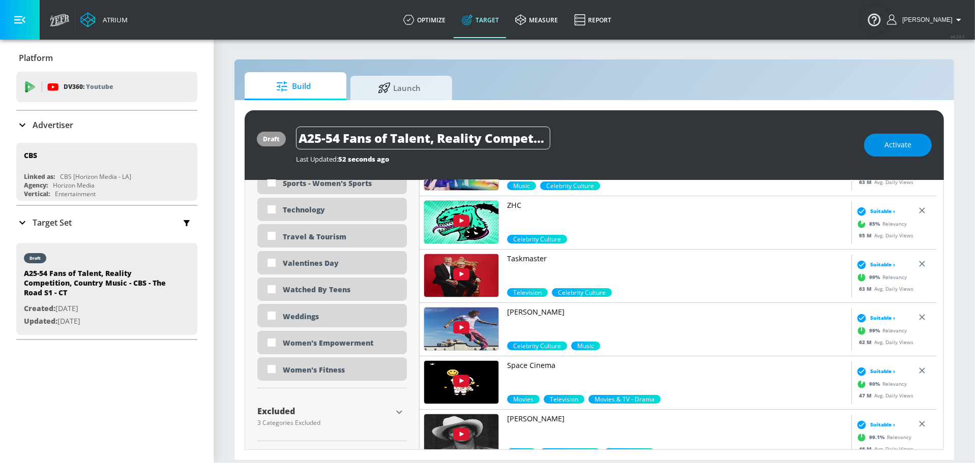
click at [910, 151] on button "Activate" at bounding box center [898, 145] width 68 height 23
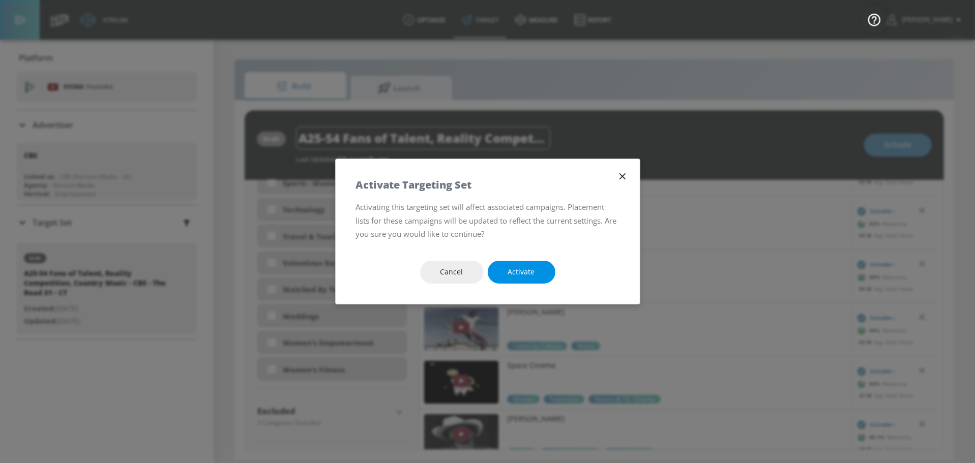
click at [543, 275] on button "Activate" at bounding box center [522, 272] width 68 height 23
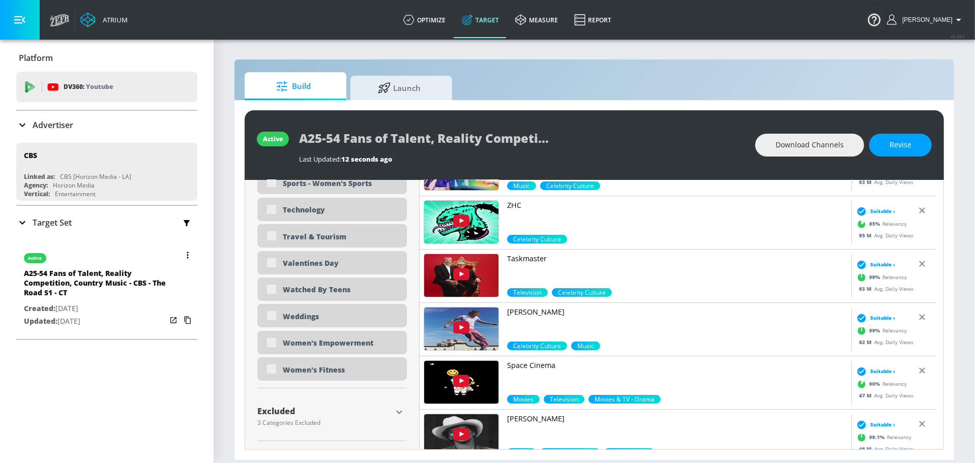
click at [187, 252] on icon "button" at bounding box center [188, 255] width 2 height 7
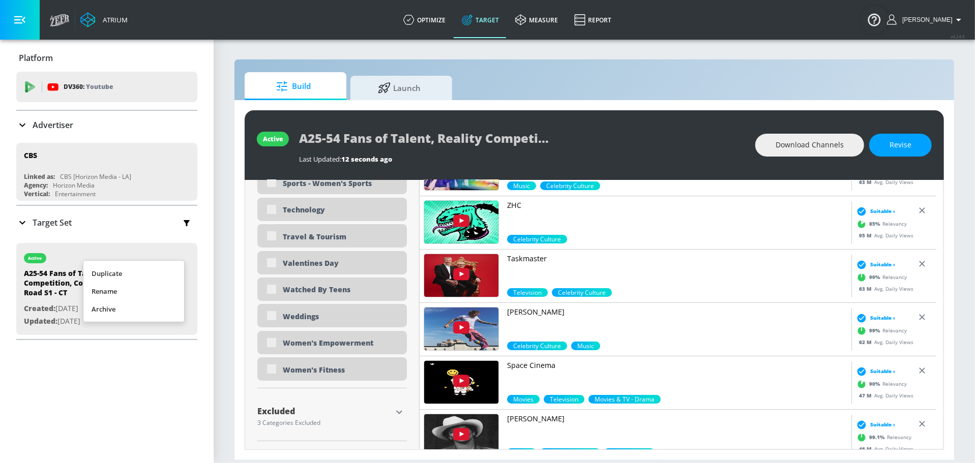
click at [137, 274] on li "Duplicate" at bounding box center [133, 274] width 101 height 18
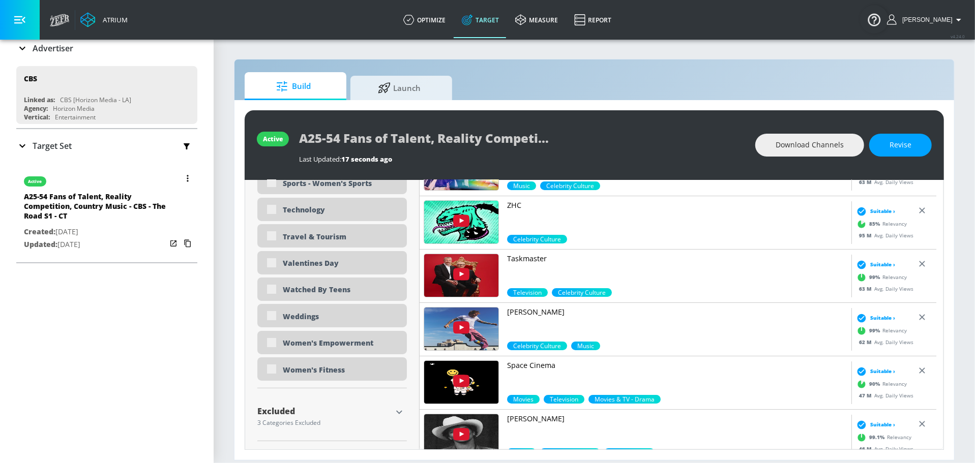
scroll to position [0, 0]
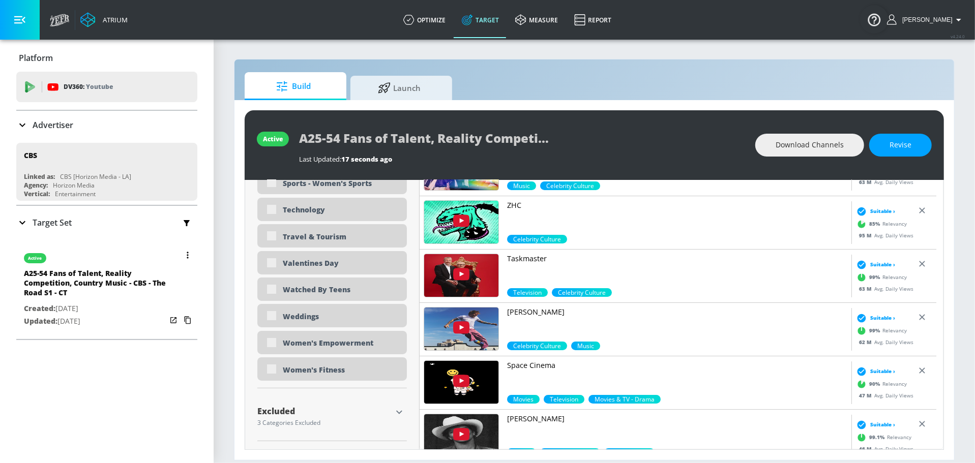
click at [181, 253] on button "button" at bounding box center [188, 255] width 14 height 14
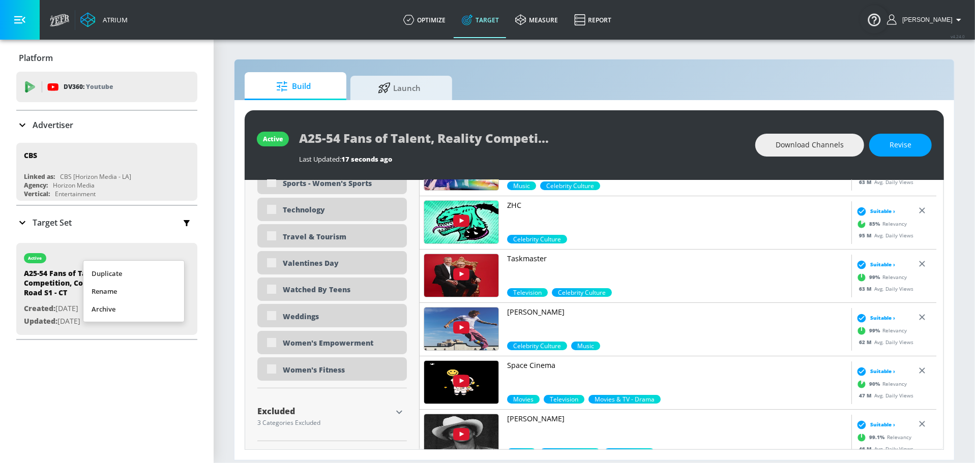
click at [151, 273] on li "Duplicate" at bounding box center [133, 274] width 101 height 18
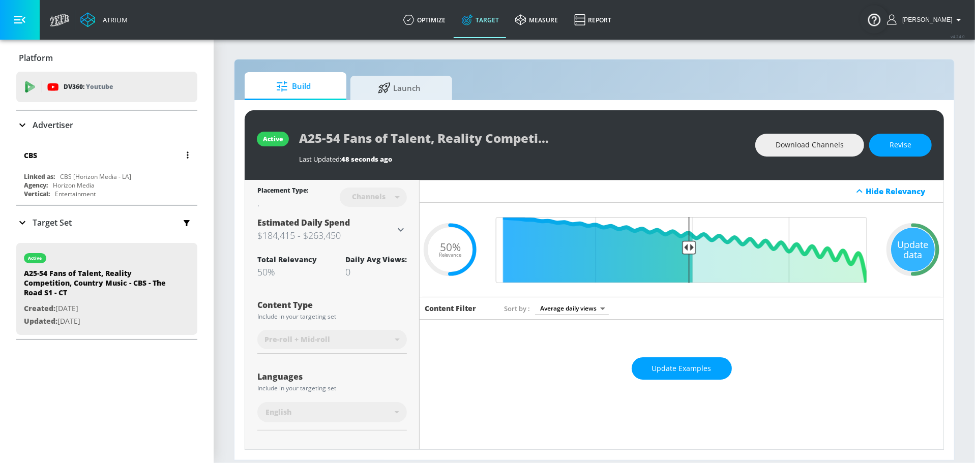
click at [143, 164] on div "CBS" at bounding box center [109, 155] width 171 height 24
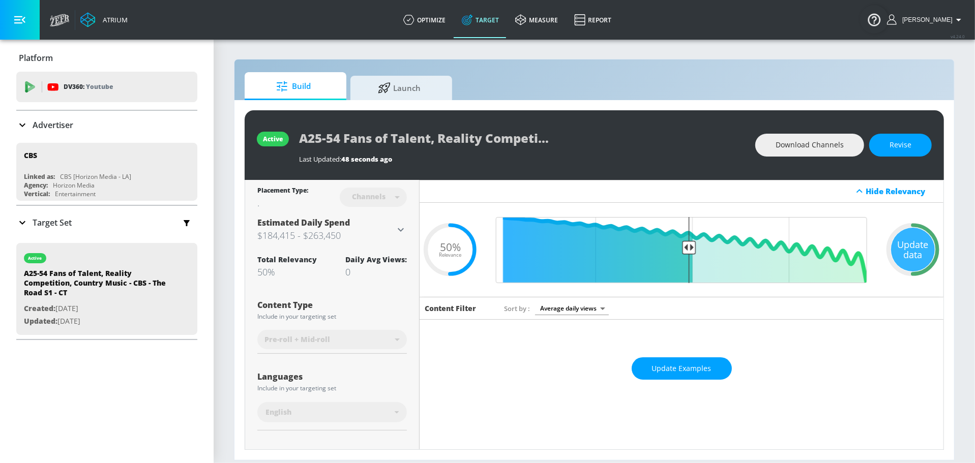
click at [56, 122] on p "Advertiser" at bounding box center [53, 125] width 41 height 11
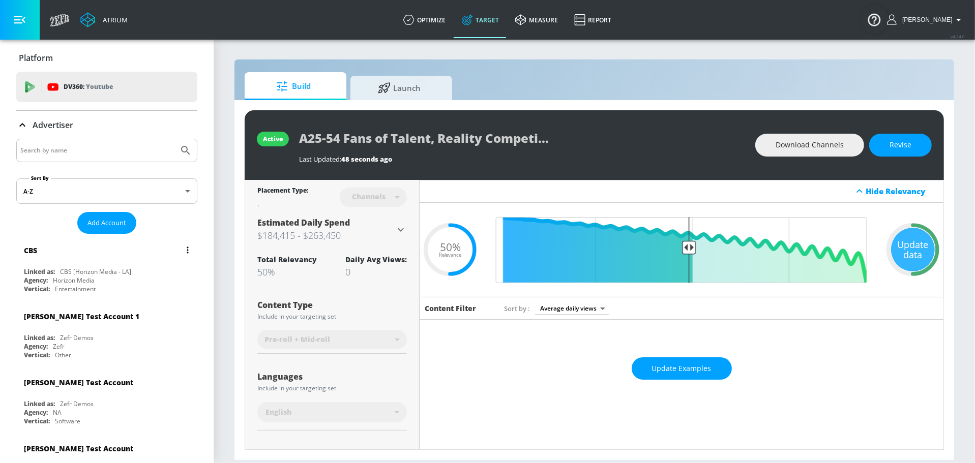
click at [90, 262] on div "CBS Linked as: CBS [Horizon Media - LA] Agency: Horizon Media Vertical: Enterta…" at bounding box center [106, 267] width 181 height 58
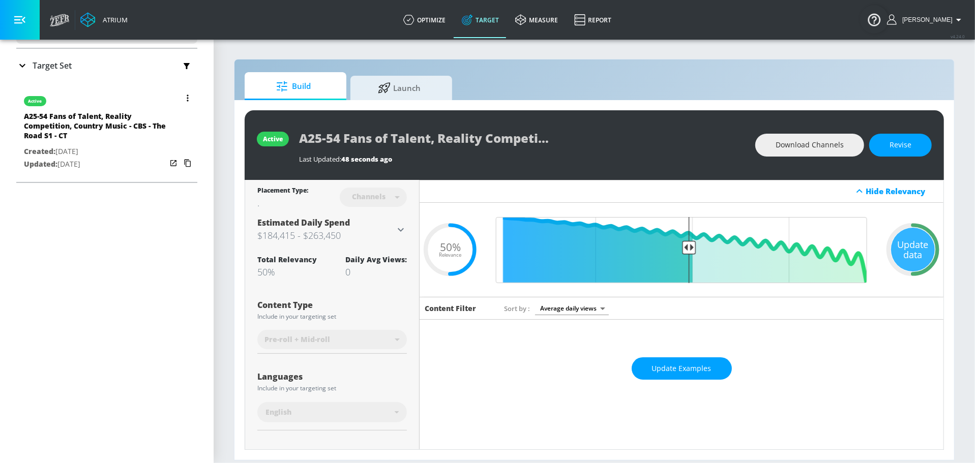
scroll to position [164, 0]
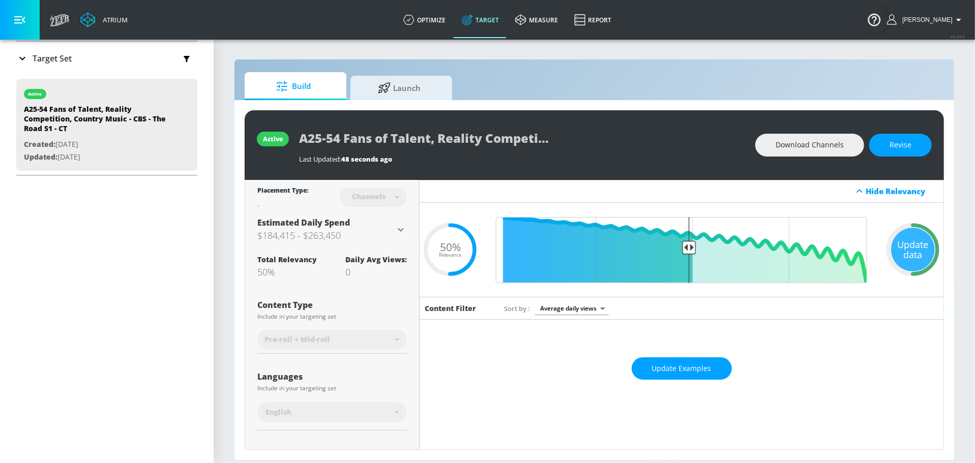
click at [56, 54] on p "Target Set" at bounding box center [52, 58] width 39 height 11
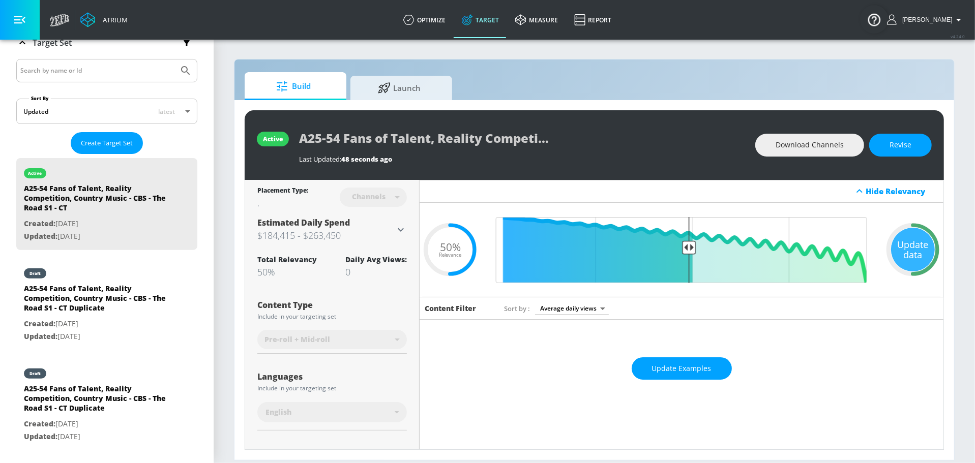
scroll to position [261, 0]
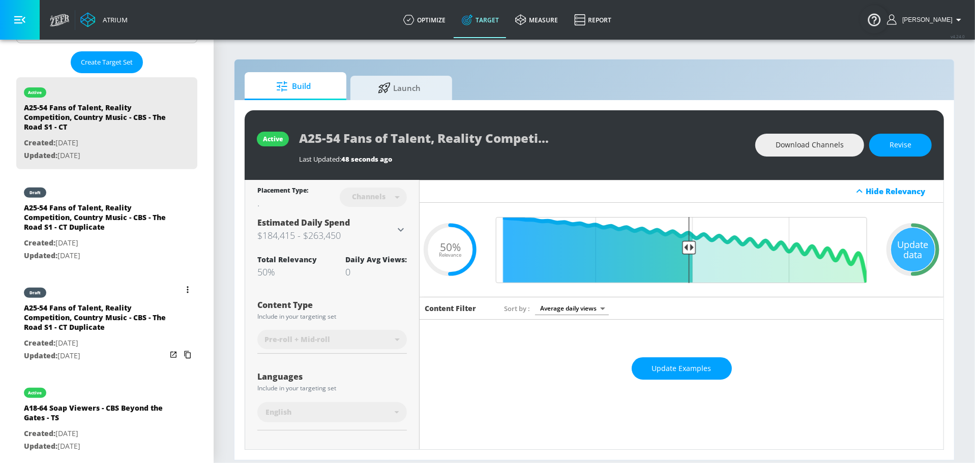
click at [187, 286] on icon "list of Target Set" at bounding box center [188, 289] width 2 height 7
click at [111, 361] on li "Delete" at bounding box center [133, 360] width 101 height 18
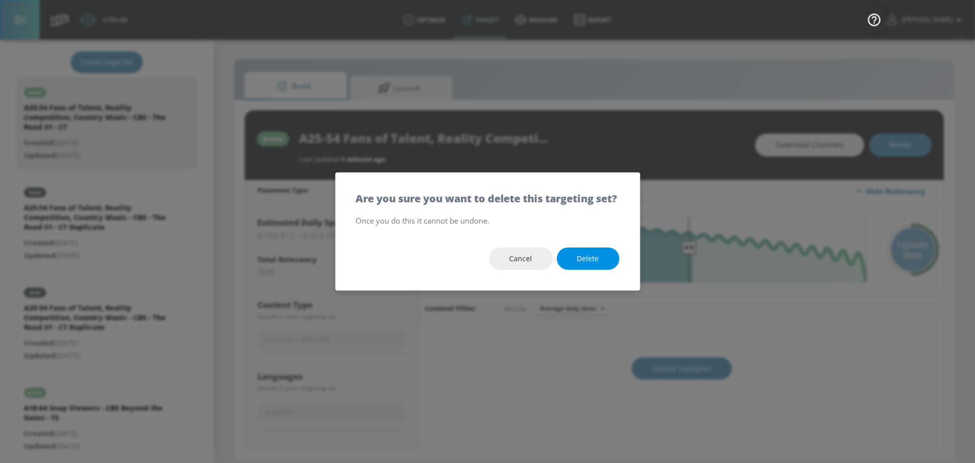
click at [602, 263] on button "Delete" at bounding box center [588, 259] width 63 height 23
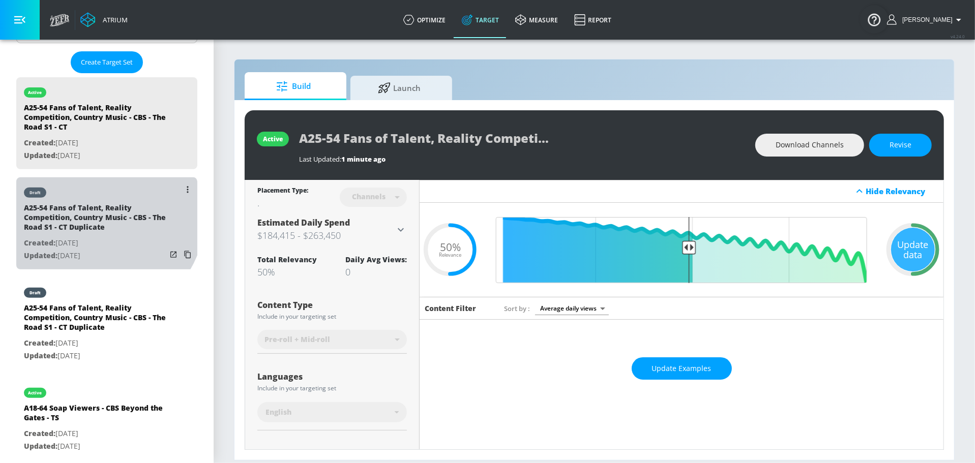
click at [103, 215] on div "A25-54 Fans of Talent, Reality Competition, Country Music - CBS - The Road S1 -…" at bounding box center [95, 220] width 142 height 34
type input "A25-54 Fans of Talent, Reality Competition, Country Music - CBS - The Road S1 -…"
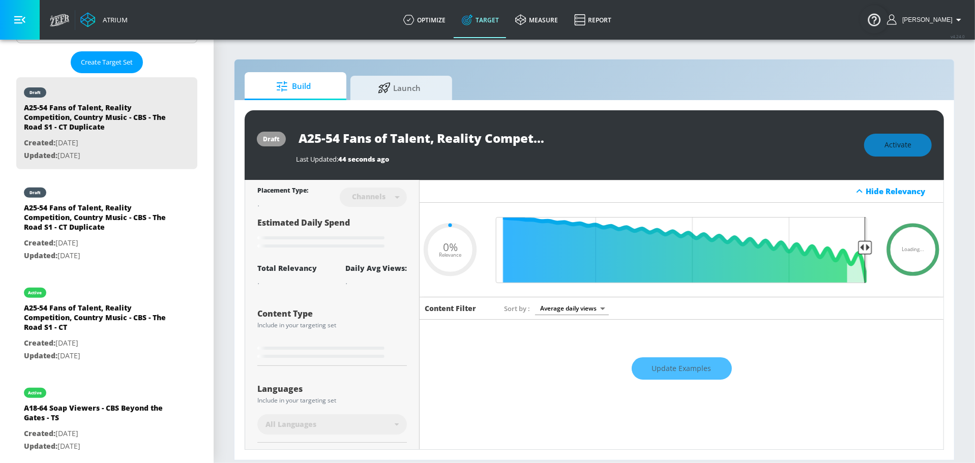
type input "0.05"
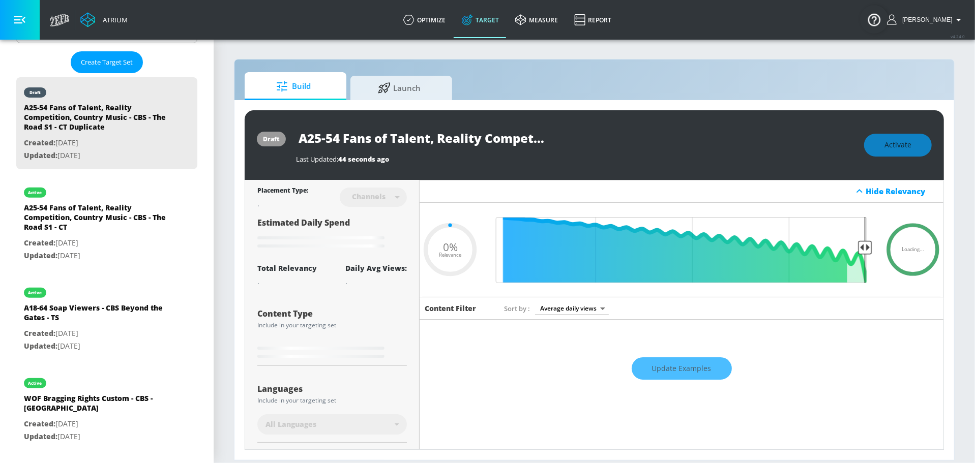
click at [493, 142] on input "A25-54 Fans of Talent, Reality Competition, Country Music - CBS - The Road S1 -…" at bounding box center [423, 138] width 254 height 23
drag, startPoint x: 517, startPoint y: 138, endPoint x: 635, endPoint y: 139, distance: 118.0
click at [635, 139] on div "A25-54 Fans of Talent, Reality Competition, Country Music - CBS - The Road S1 -…" at bounding box center [575, 138] width 558 height 23
click at [505, 141] on input "A25-54 Fans of Talent, Reality Competition, Country Music - CBS - The Road S1 -…" at bounding box center [423, 138] width 254 height 23
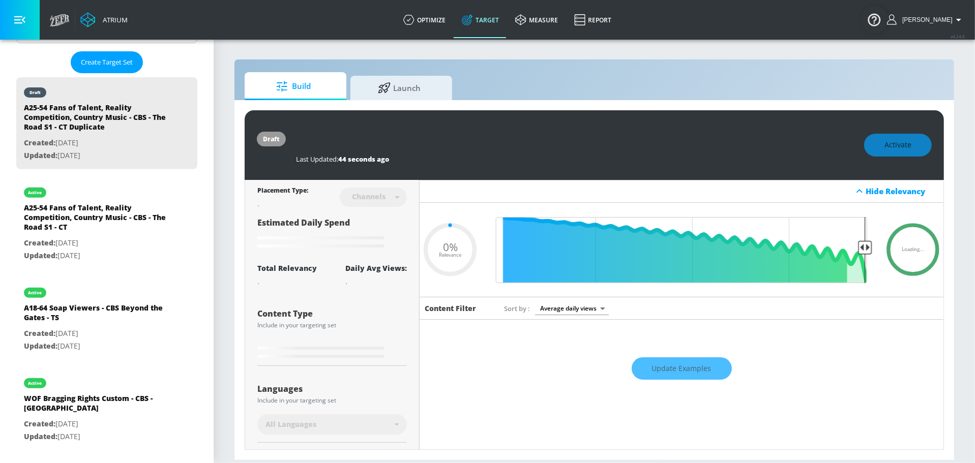
drag, startPoint x: 470, startPoint y: 137, endPoint x: 625, endPoint y: 139, distance: 154.6
click at [625, 139] on div "A25-54 Fans of Talent, Reality Competition, Country Music - CBS - The Road S1 -…" at bounding box center [575, 138] width 558 height 23
type input "A25-54 Fans of Talent, Reality Competition, Country Music - CBS - The Road S1 -…"
type input "0.05"
type input "A25-54 Fans of Talent, Reality Competition, Country Music - CBS - The Road S1 -…"
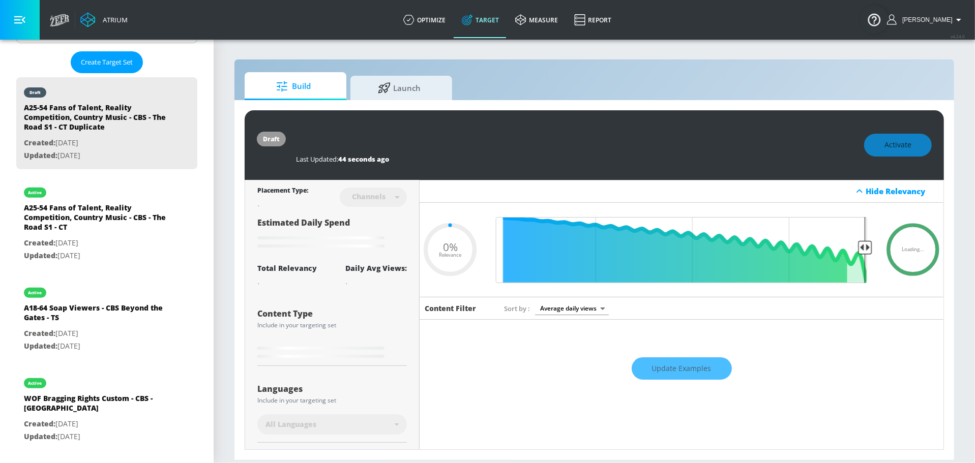
type input "0.05"
type input "A25-54 Fans of Talent, Reality Competition, Country Music - CBS - The Road S1 -…"
click at [542, 139] on icon "button" at bounding box center [540, 137] width 9 height 9
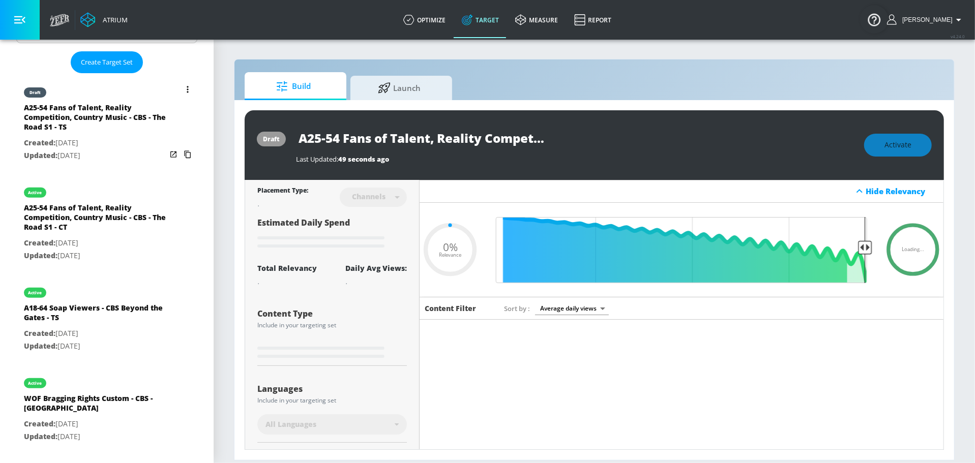
type input "0.05"
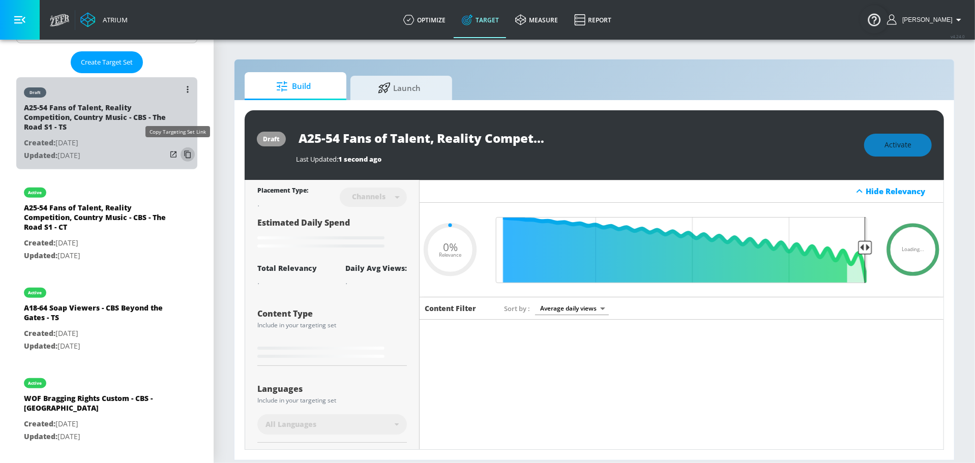
click at [180, 154] on icon "list of Target Set" at bounding box center [188, 154] width 16 height 16
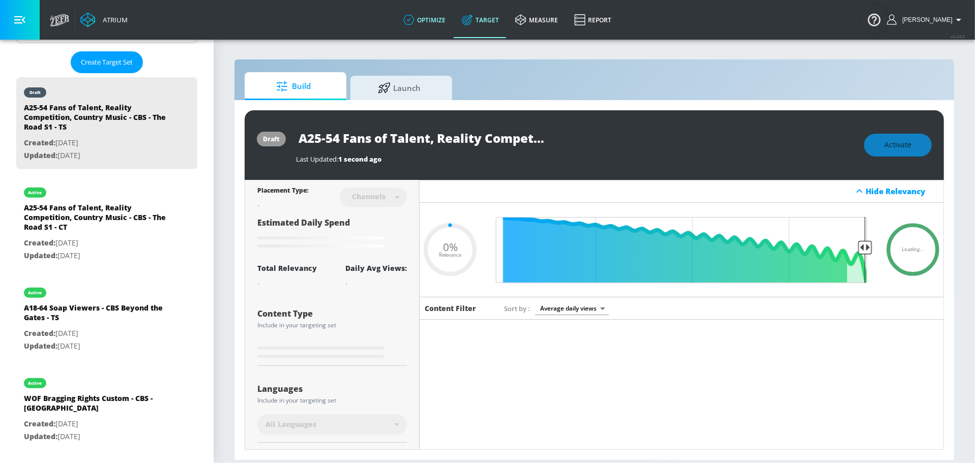
type input "A25-54 Fans of Talent, Reality Competition, Country Music - CBS - The Road S1 -…"
type input "0.5"
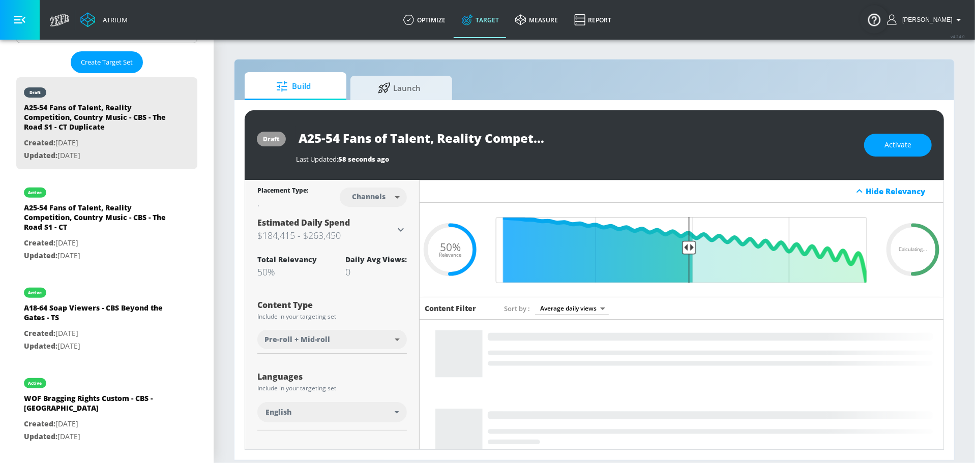
click at [378, 197] on body "Atrium optimize Target measure Report optimize Target measure Report v 4.24.0 S…" at bounding box center [487, 231] width 975 height 463
click at [375, 233] on div "Videos" at bounding box center [366, 236] width 29 height 11
type input "videos"
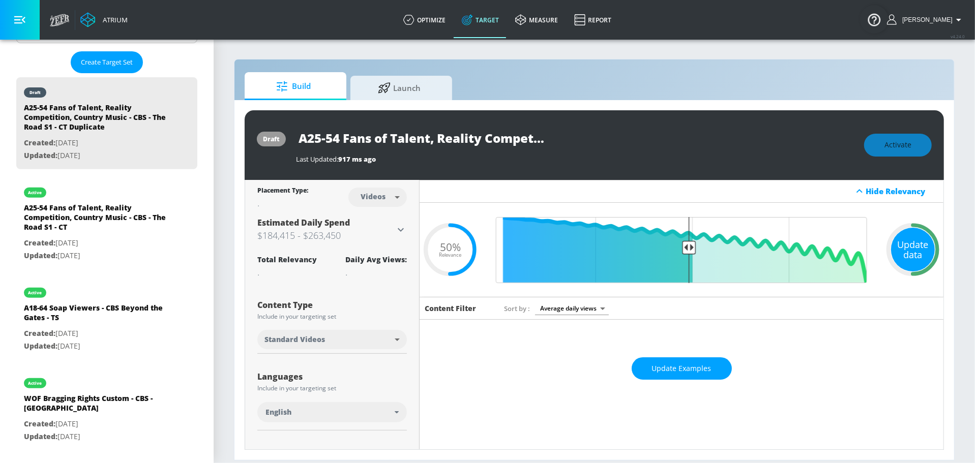
click at [909, 238] on div "Update data" at bounding box center [913, 250] width 44 height 44
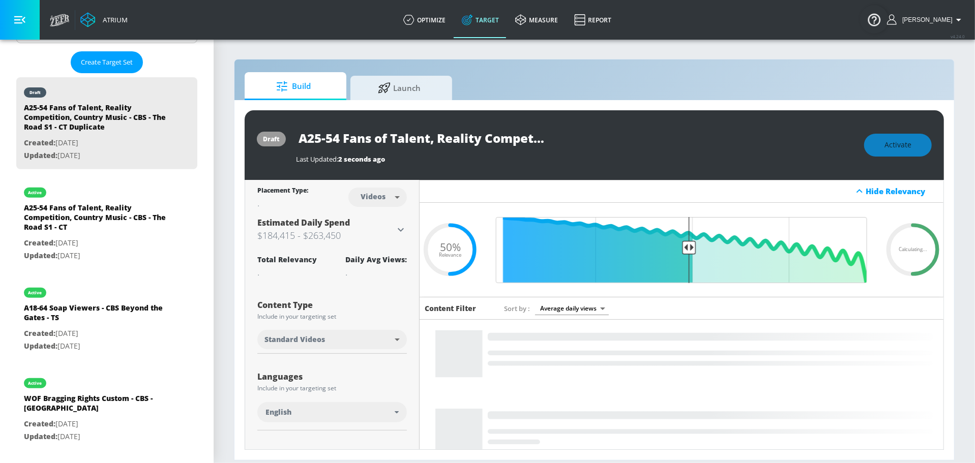
click at [479, 136] on input "A25-54 Fans of Talent, Reality Competition, Country Music - CBS - The Road S1 -…" at bounding box center [423, 138] width 254 height 23
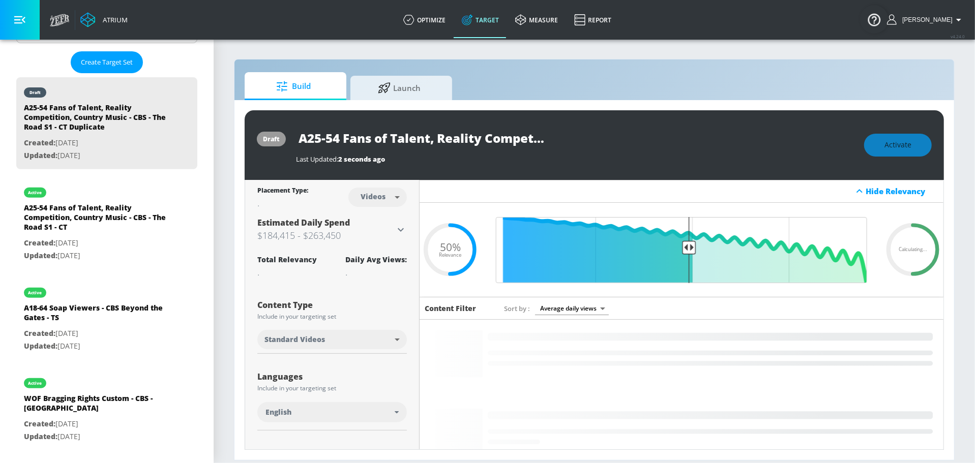
click at [527, 136] on input "A25-54 Fans of Talent, Reality Competition, Country Music - CBS - The Road S1 -…" at bounding box center [423, 138] width 254 height 23
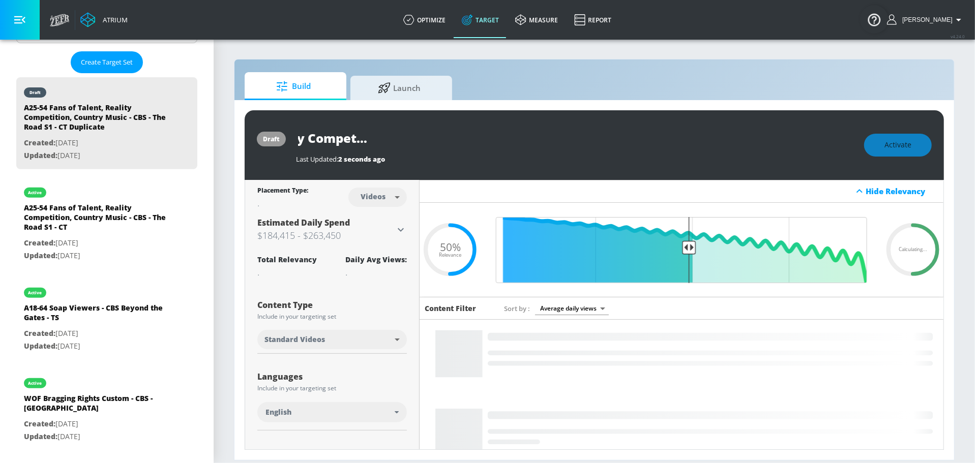
scroll to position [0, 321]
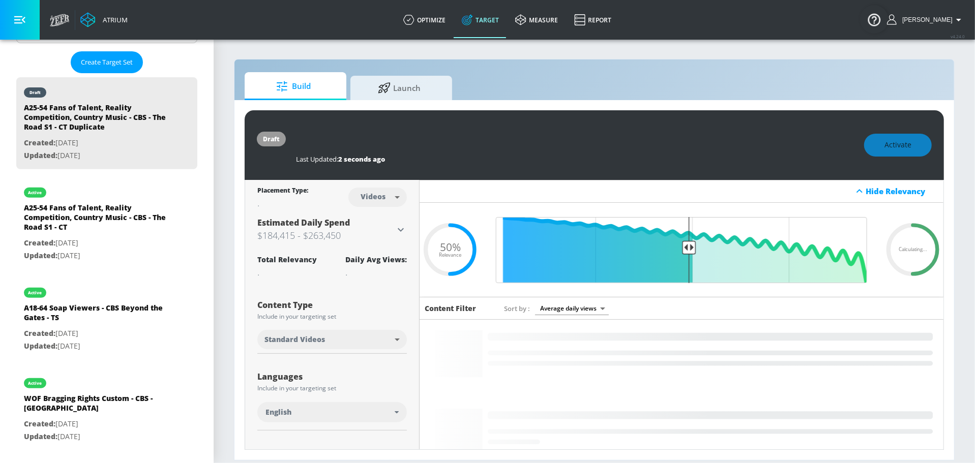
drag, startPoint x: 527, startPoint y: 136, endPoint x: 585, endPoint y: 136, distance: 58.5
click at [585, 136] on div "A25-54 Fans of Talent, Reality Competition, Country Music - CBS - The Road S1 -…" at bounding box center [575, 138] width 558 height 23
click at [509, 138] on input "A25-54 Fans of Talent, Reality Competition, Country Music - CBS - The Road S1 -…" at bounding box center [423, 138] width 254 height 23
drag, startPoint x: 466, startPoint y: 136, endPoint x: 481, endPoint y: 136, distance: 14.8
click at [481, 136] on input "A25-54 Fans of Talent, Reality Competition, Country Music - CBS - The Road S1 -…" at bounding box center [423, 138] width 254 height 23
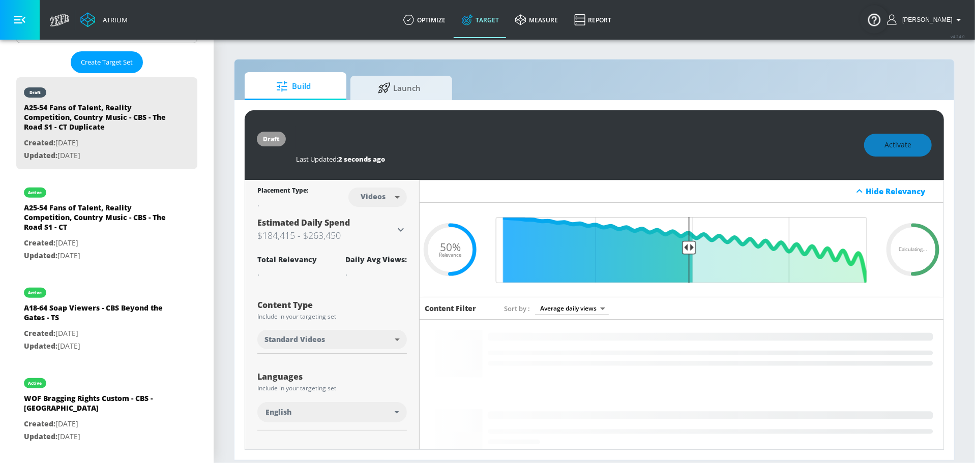
click at [467, 139] on input "A25-54 Fans of Talent, Reality Competition, Country Music - CBS - The Road S1 -…" at bounding box center [423, 138] width 254 height 23
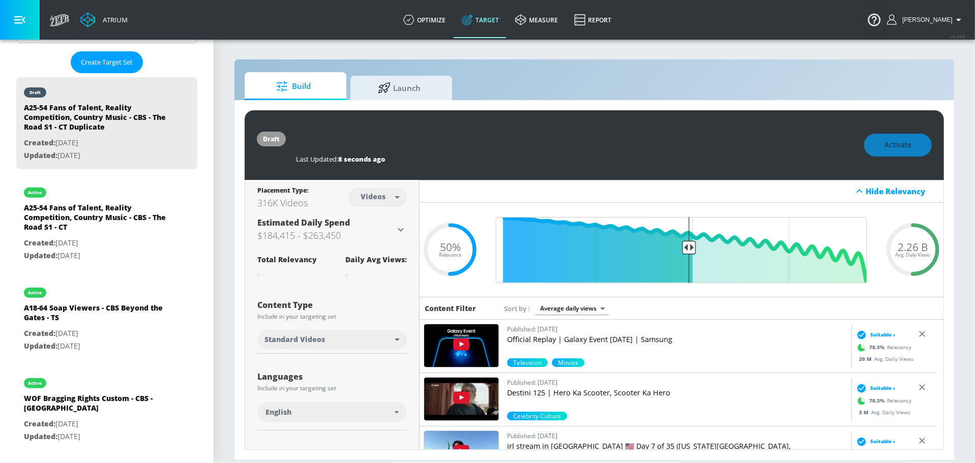
drag, startPoint x: 471, startPoint y: 137, endPoint x: 604, endPoint y: 138, distance: 132.7
click at [604, 138] on div "A25-54 Fans of Talent, Reality Competition, Country Music - CBS - The Road S1 -…" at bounding box center [575, 138] width 558 height 23
type input "A25-54 Fans of Talent, Reality Competition, Country Music - CBS - The Road S1 -…"
click at [542, 138] on icon "button" at bounding box center [540, 137] width 9 height 9
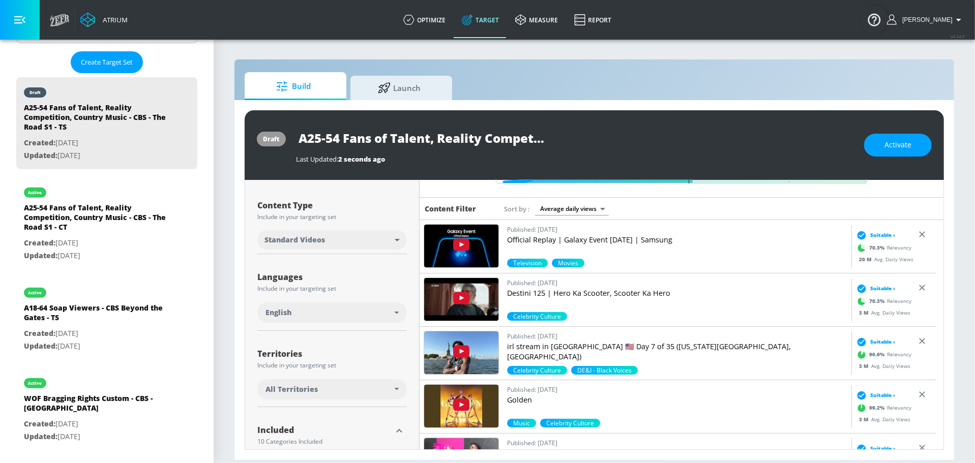
scroll to position [129, 0]
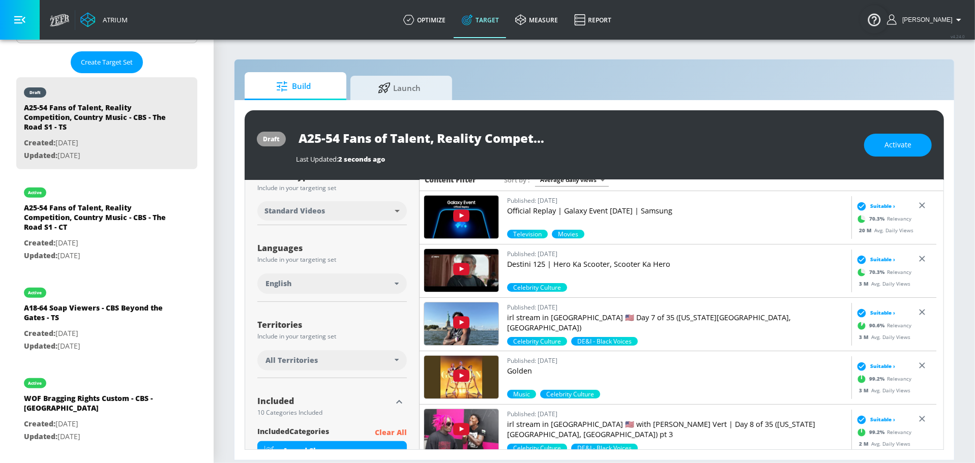
click at [355, 353] on div "All Territories" at bounding box center [332, 360] width 150 height 20
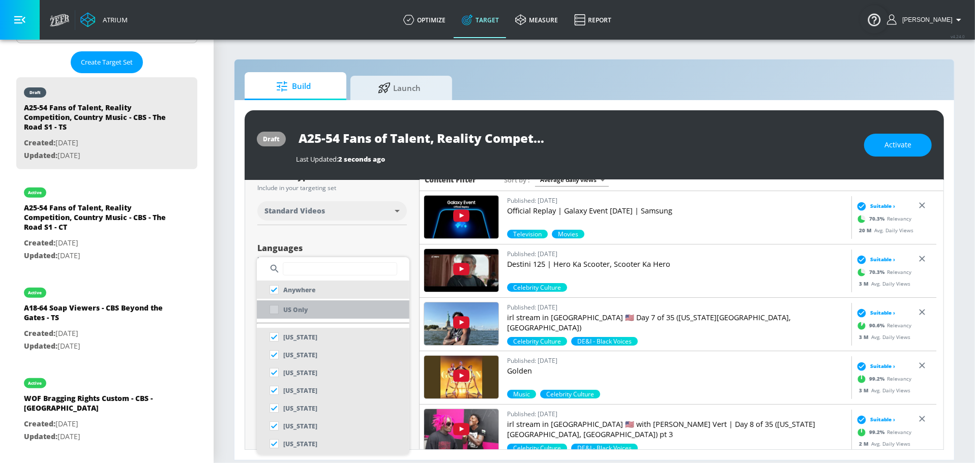
click at [314, 309] on li "US Only" at bounding box center [333, 310] width 153 height 18
checkbox input "false"
checkbox input "true"
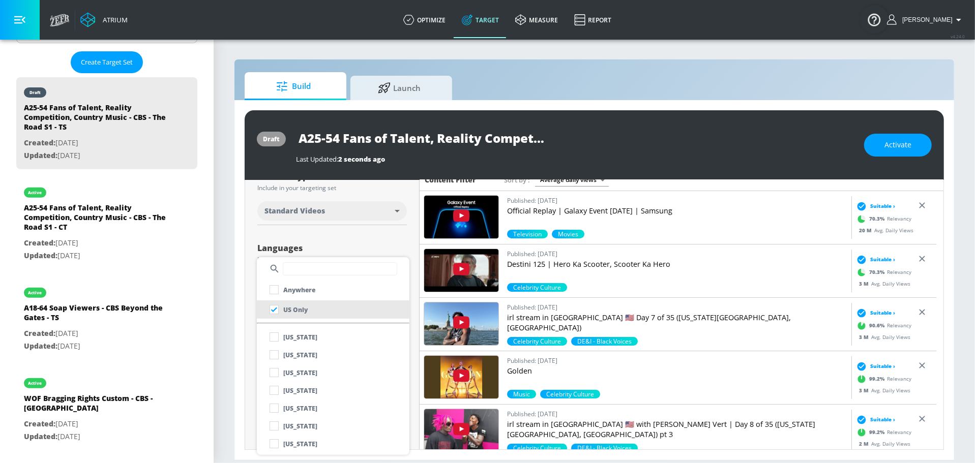
click at [379, 237] on div at bounding box center [487, 231] width 975 height 463
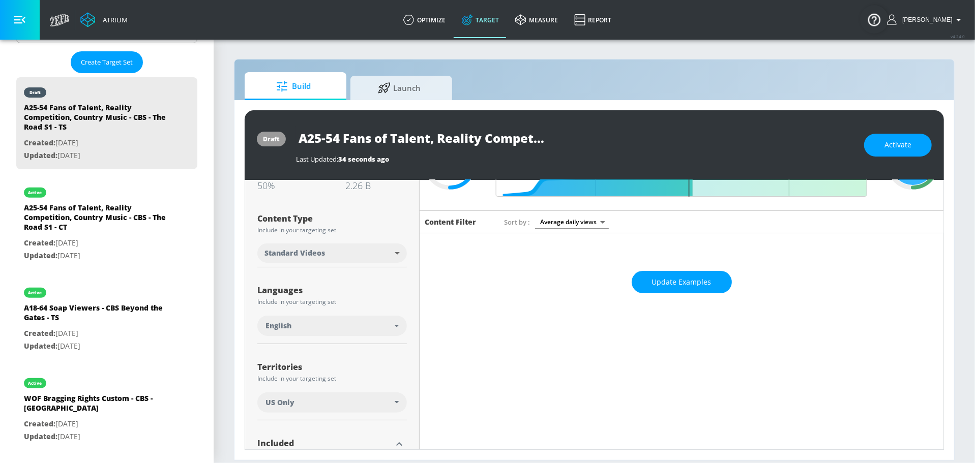
scroll to position [0, 0]
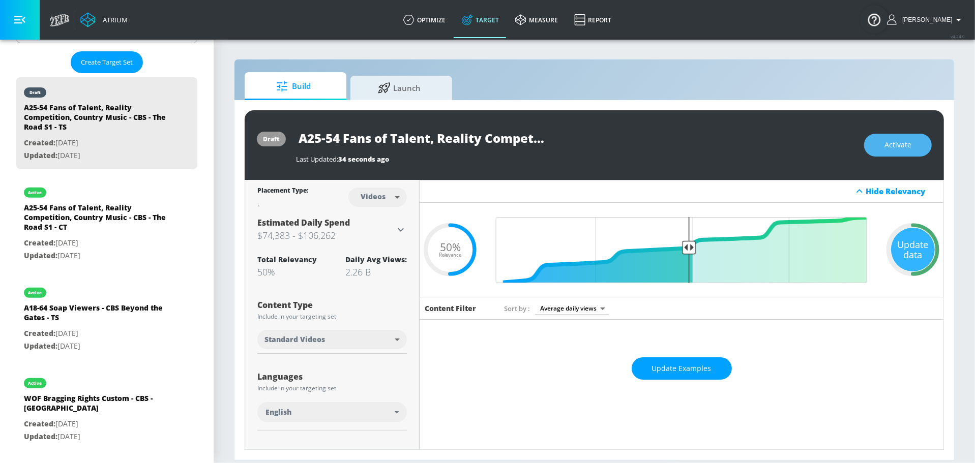
click at [909, 143] on span "Activate" at bounding box center [897, 145] width 27 height 13
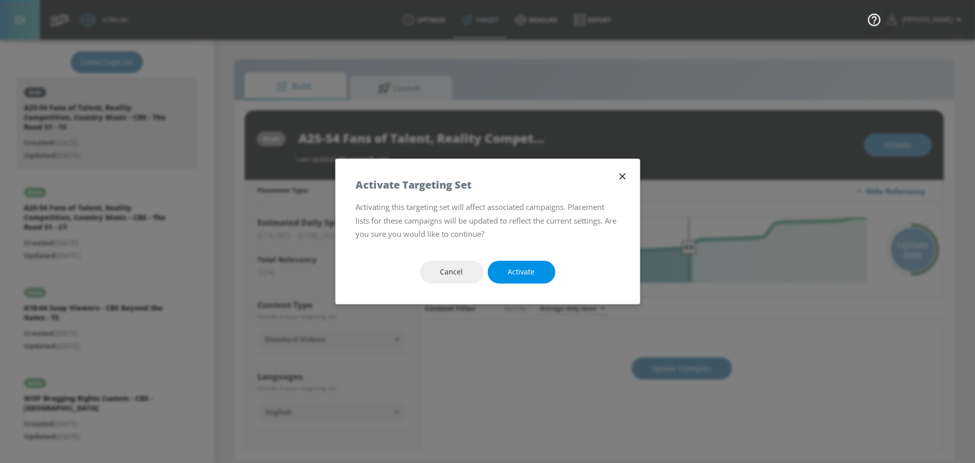
click at [527, 276] on span "Activate" at bounding box center [521, 272] width 27 height 13
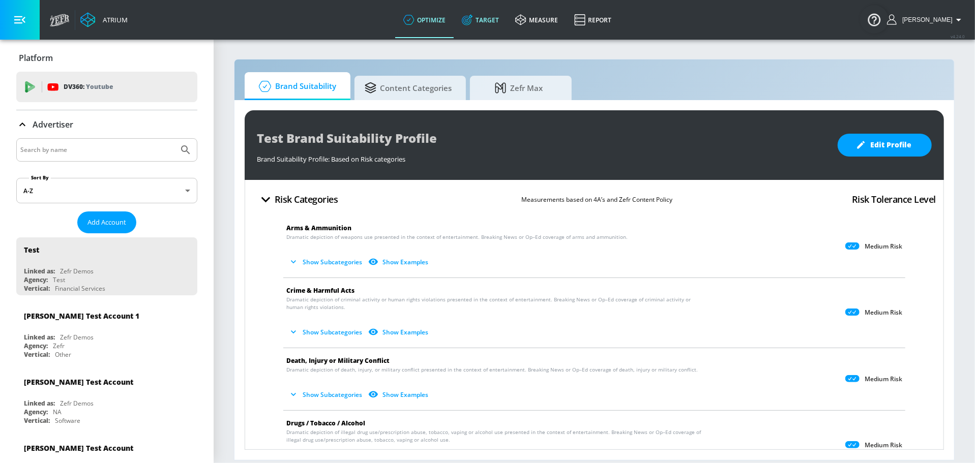
click at [502, 25] on link "Target" at bounding box center [480, 20] width 53 height 37
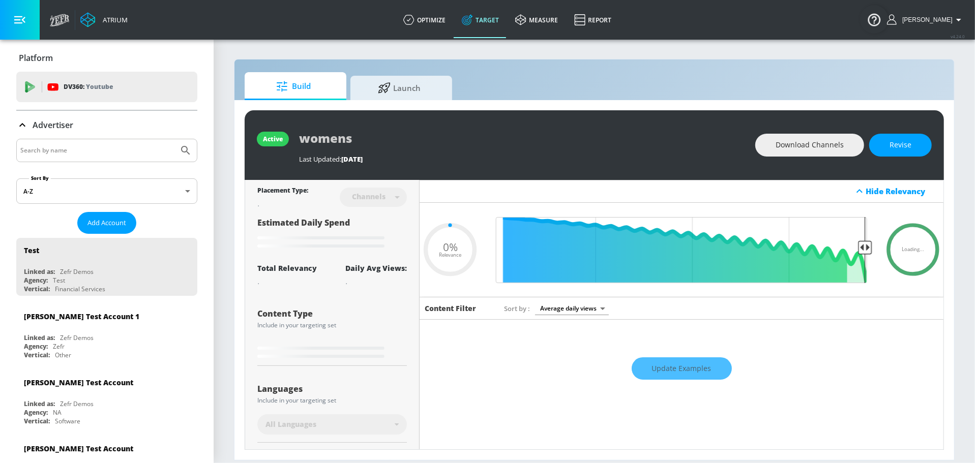
type input "0.05"
click at [72, 147] on input "Search by name" at bounding box center [97, 150] width 154 height 13
type input "cbs"
click at [174, 139] on button "Submit Search" at bounding box center [185, 150] width 22 height 22
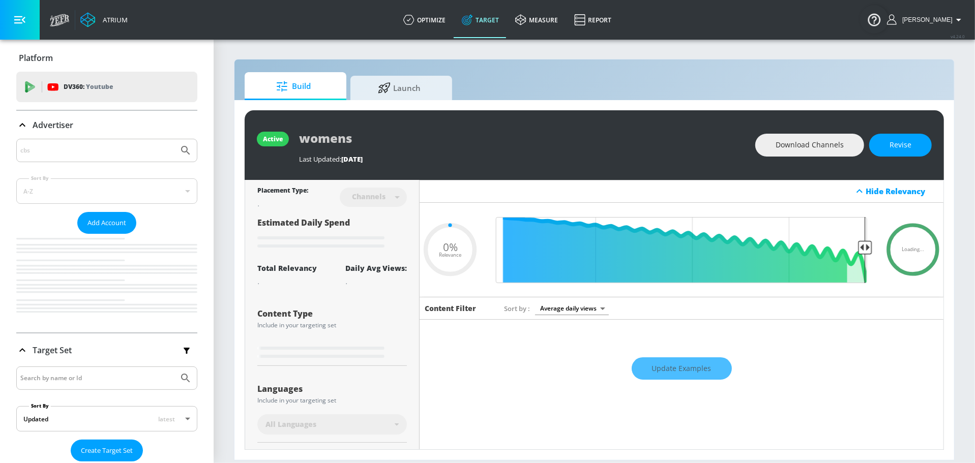
type input "0.6"
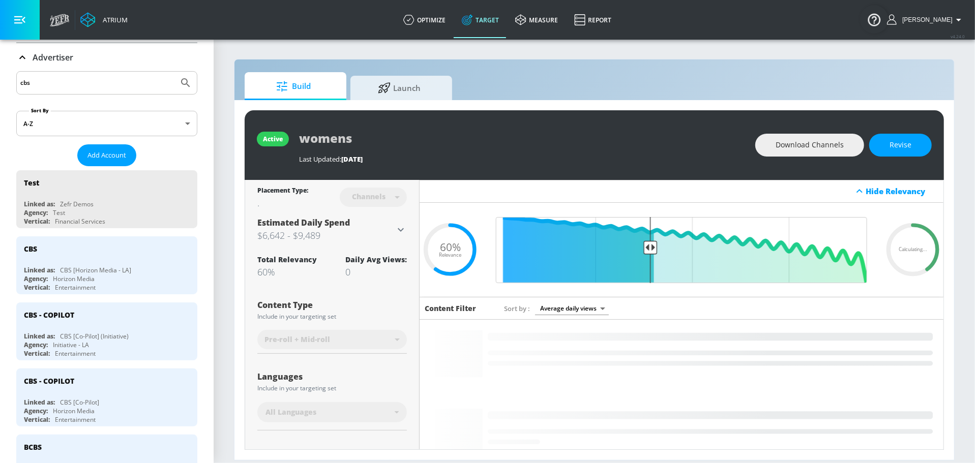
scroll to position [68, 0]
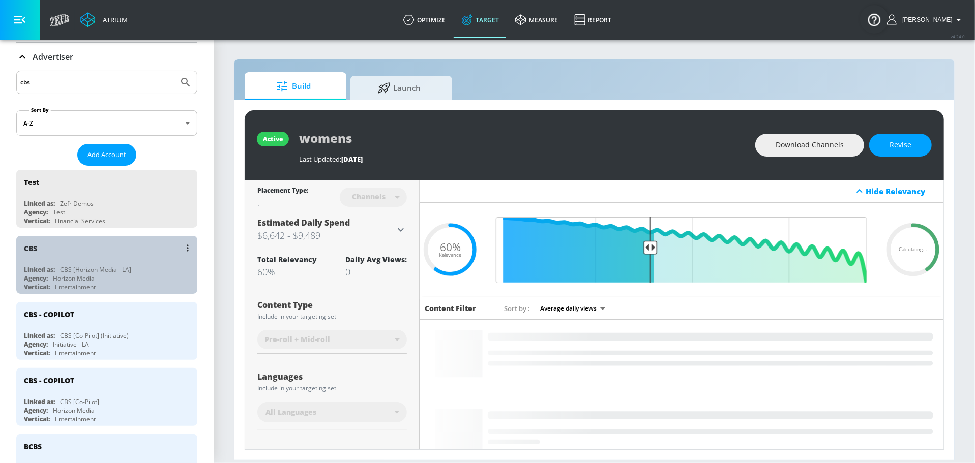
click at [118, 274] on div "Agency: Horizon Media" at bounding box center [109, 278] width 171 height 9
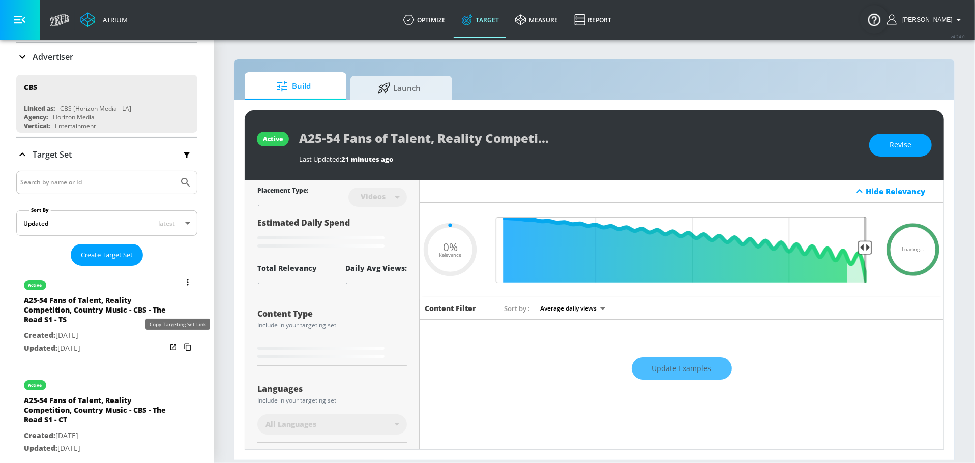
click at [181, 346] on icon "list of Target Set" at bounding box center [188, 347] width 16 height 16
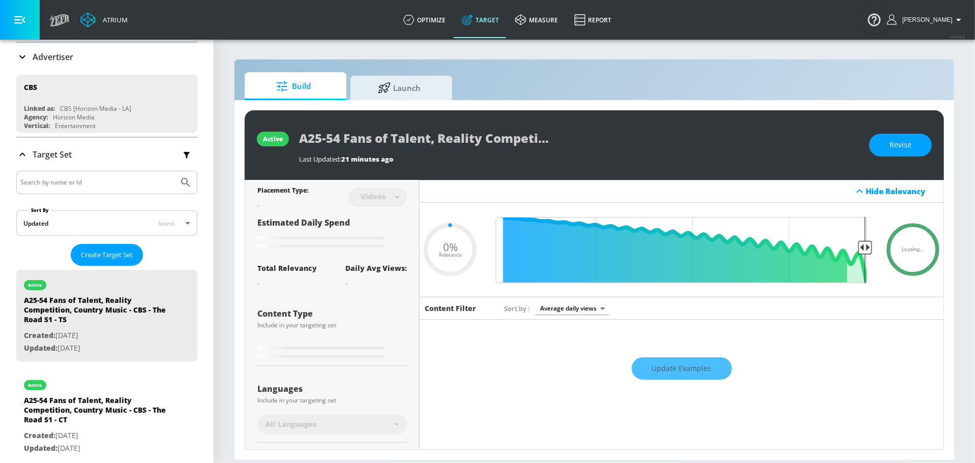
type input "0.5"
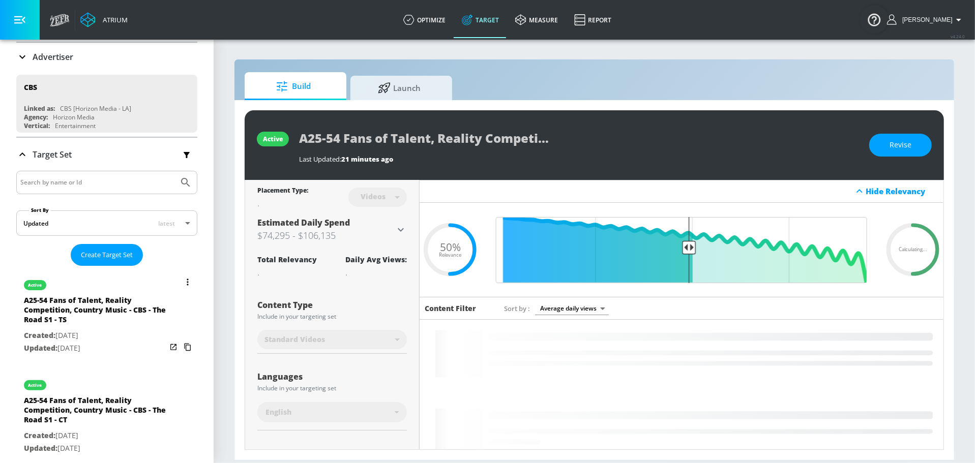
scroll to position [111, 0]
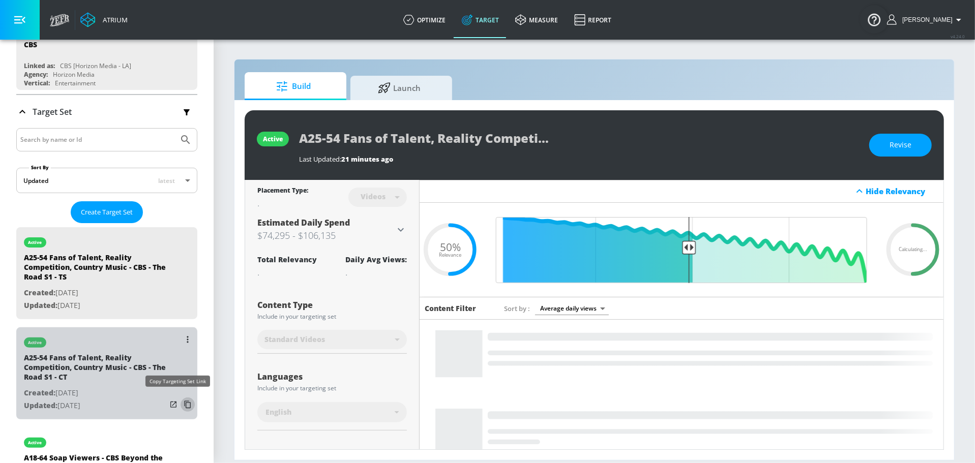
click at [180, 401] on icon "list of Target Set" at bounding box center [188, 405] width 16 height 16
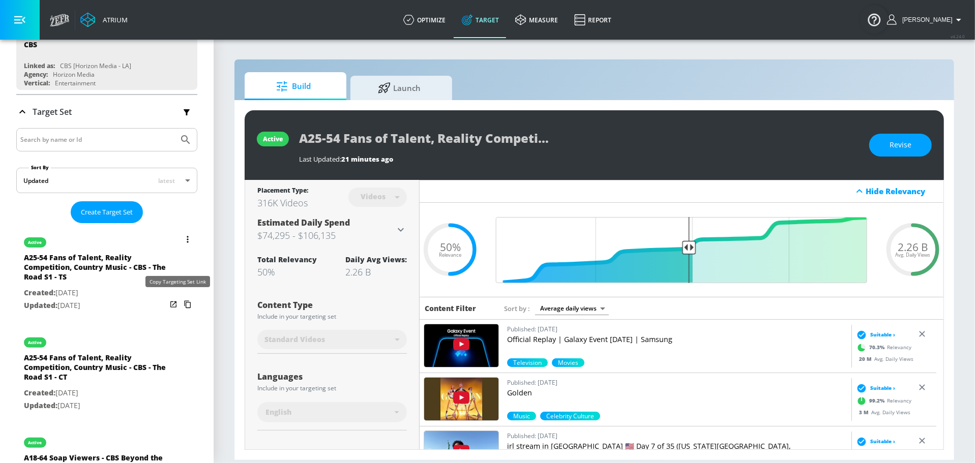
click at [180, 301] on icon "list of Target Set" at bounding box center [188, 304] width 16 height 16
click at [180, 302] on icon "list of Target Set" at bounding box center [188, 304] width 16 height 16
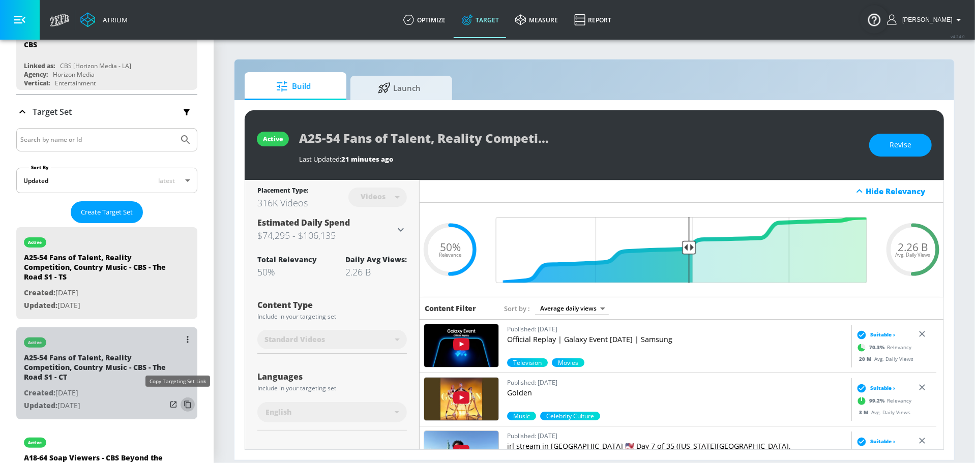
click at [180, 400] on icon "list of Target Set" at bounding box center [188, 405] width 16 height 16
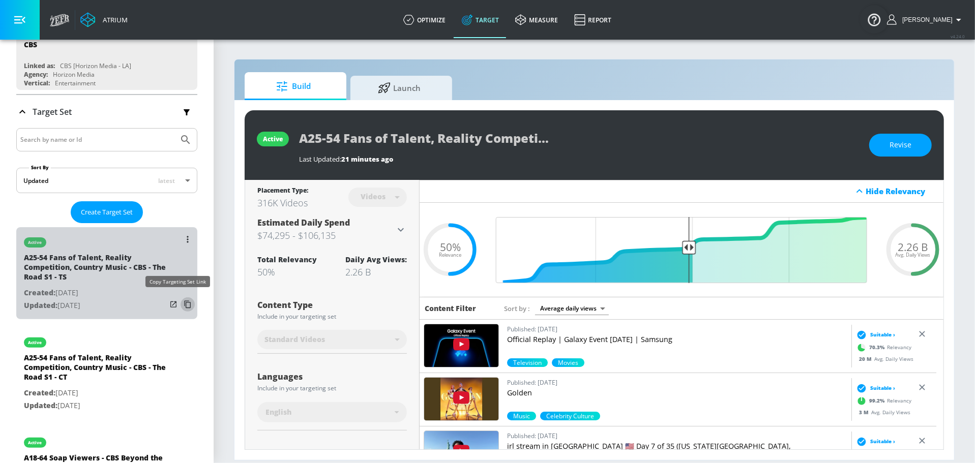
click at [181, 301] on icon "list of Target Set" at bounding box center [188, 304] width 16 height 16
